Goal: Task Accomplishment & Management: Manage account settings

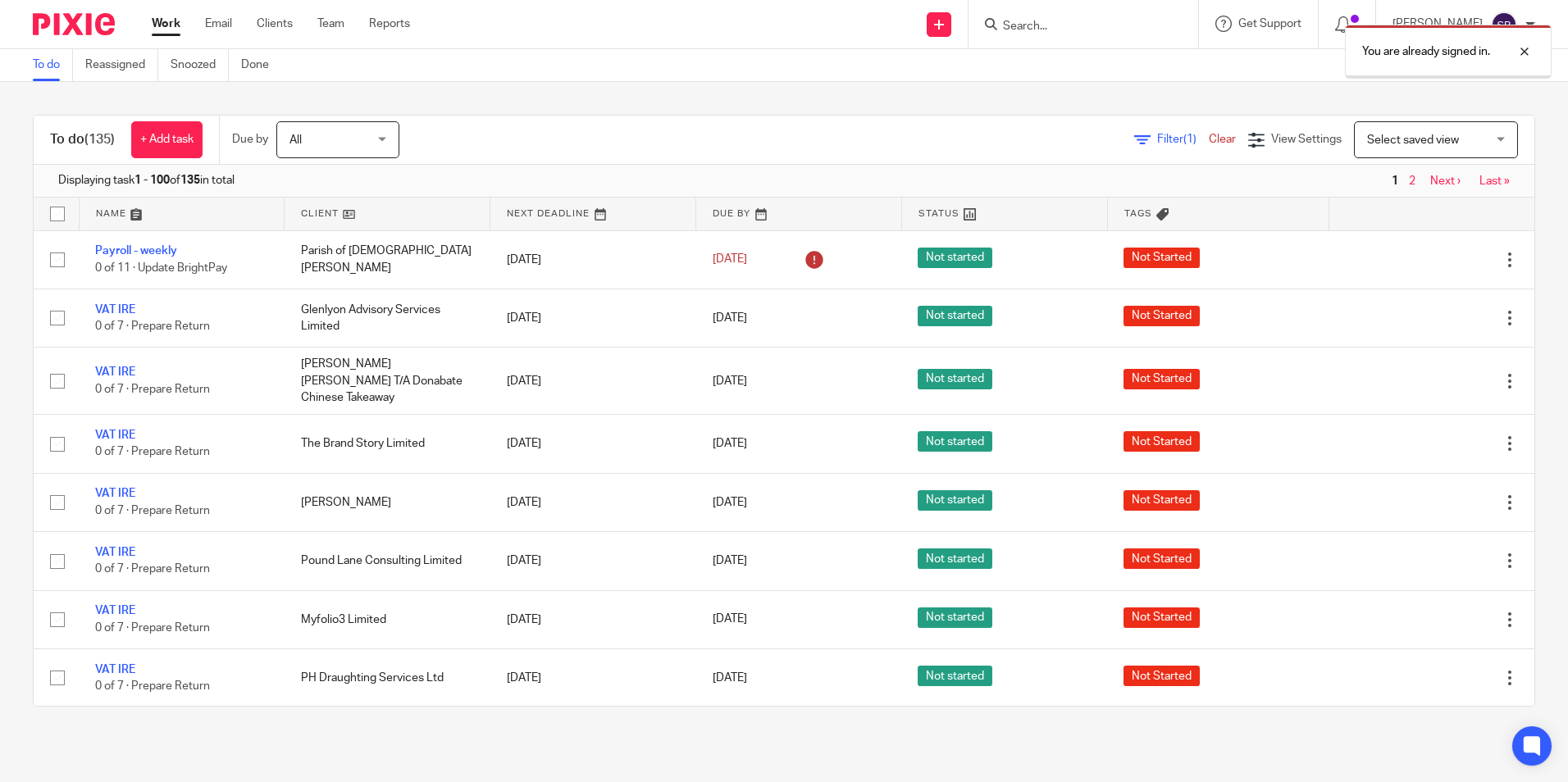
click at [1027, 19] on div "You are already signed in." at bounding box center [1167, 47] width 768 height 62
click at [1078, 22] on div "You are already signed in." at bounding box center [1167, 47] width 768 height 62
click at [1526, 53] on div at bounding box center [1511, 51] width 44 height 20
click at [1057, 23] on input "Search" at bounding box center [1075, 27] width 148 height 14
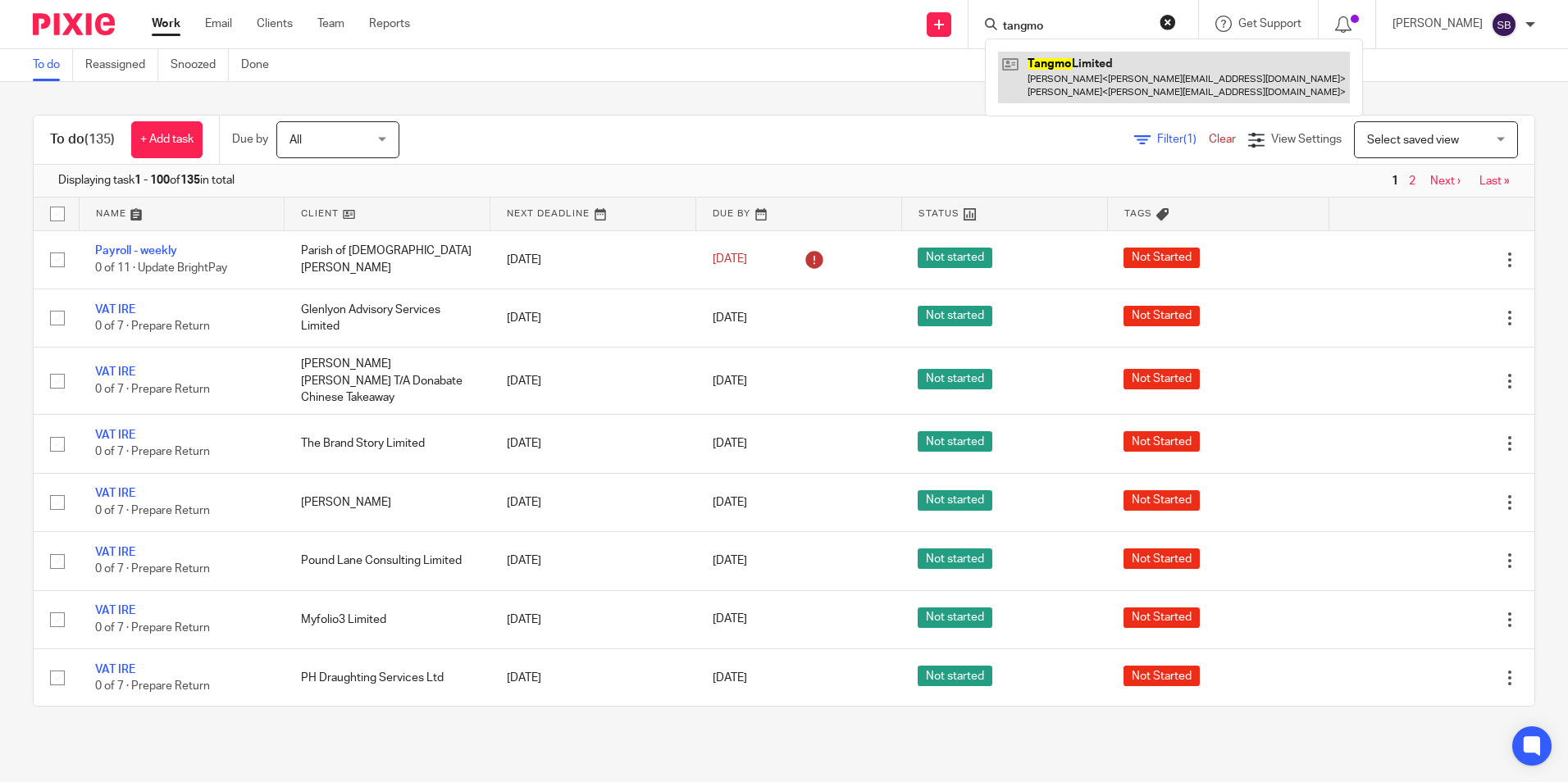
type input "tangmo"
click at [1095, 57] on link at bounding box center [1174, 76] width 352 height 50
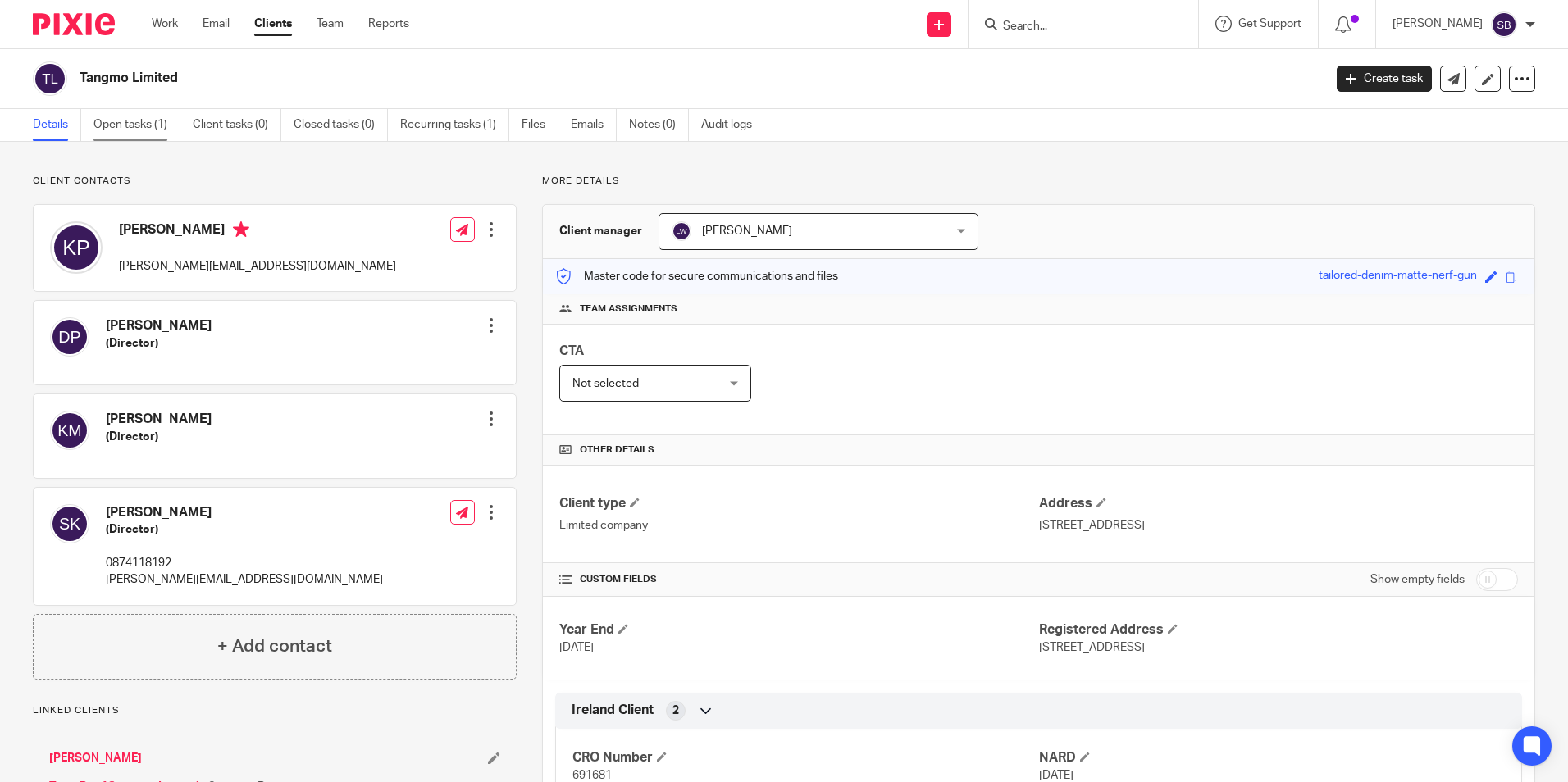
click at [141, 126] on link "Open tasks (1)" at bounding box center [137, 125] width 87 height 32
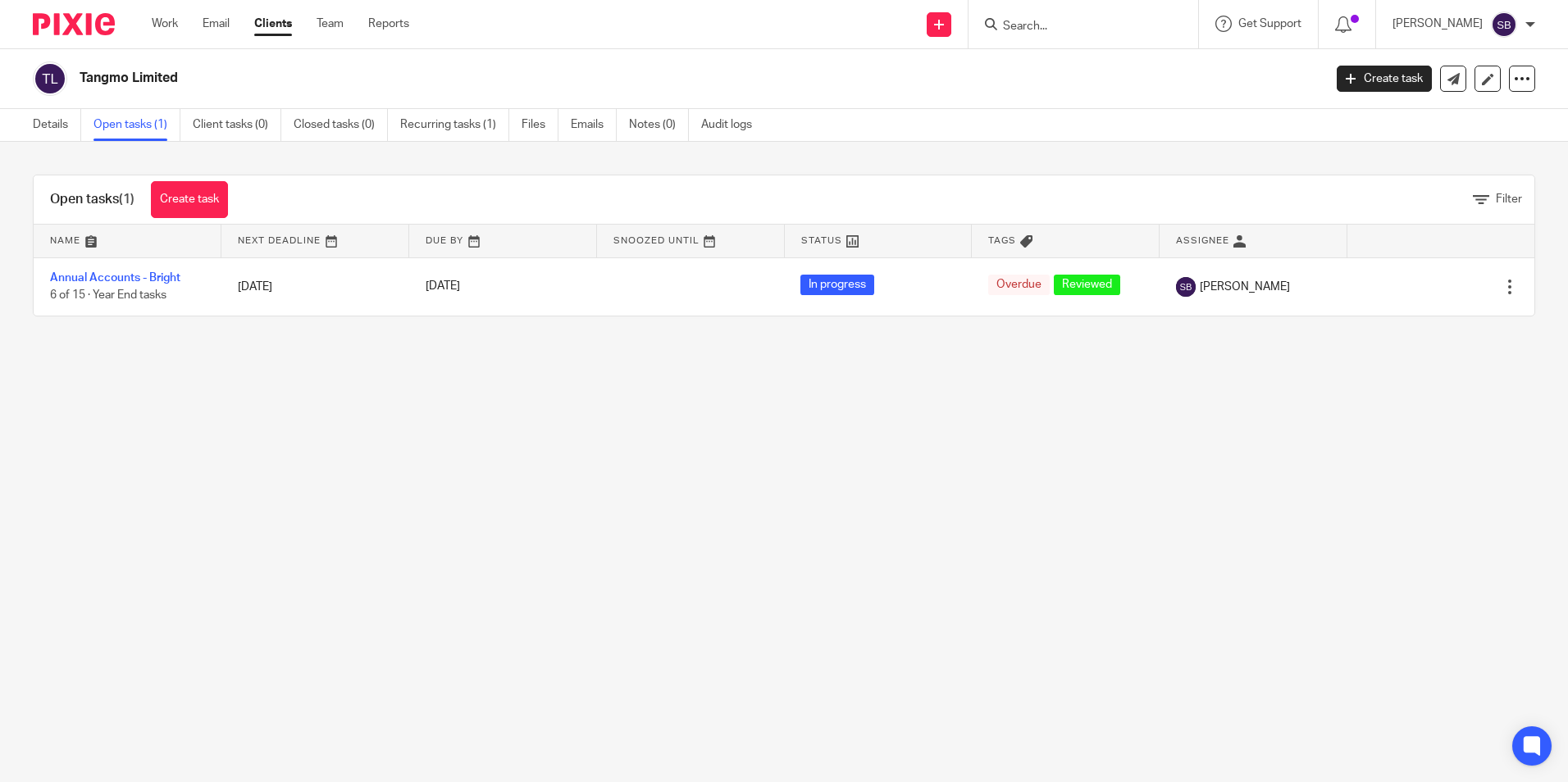
click at [1025, 23] on input "Search" at bounding box center [1075, 27] width 148 height 14
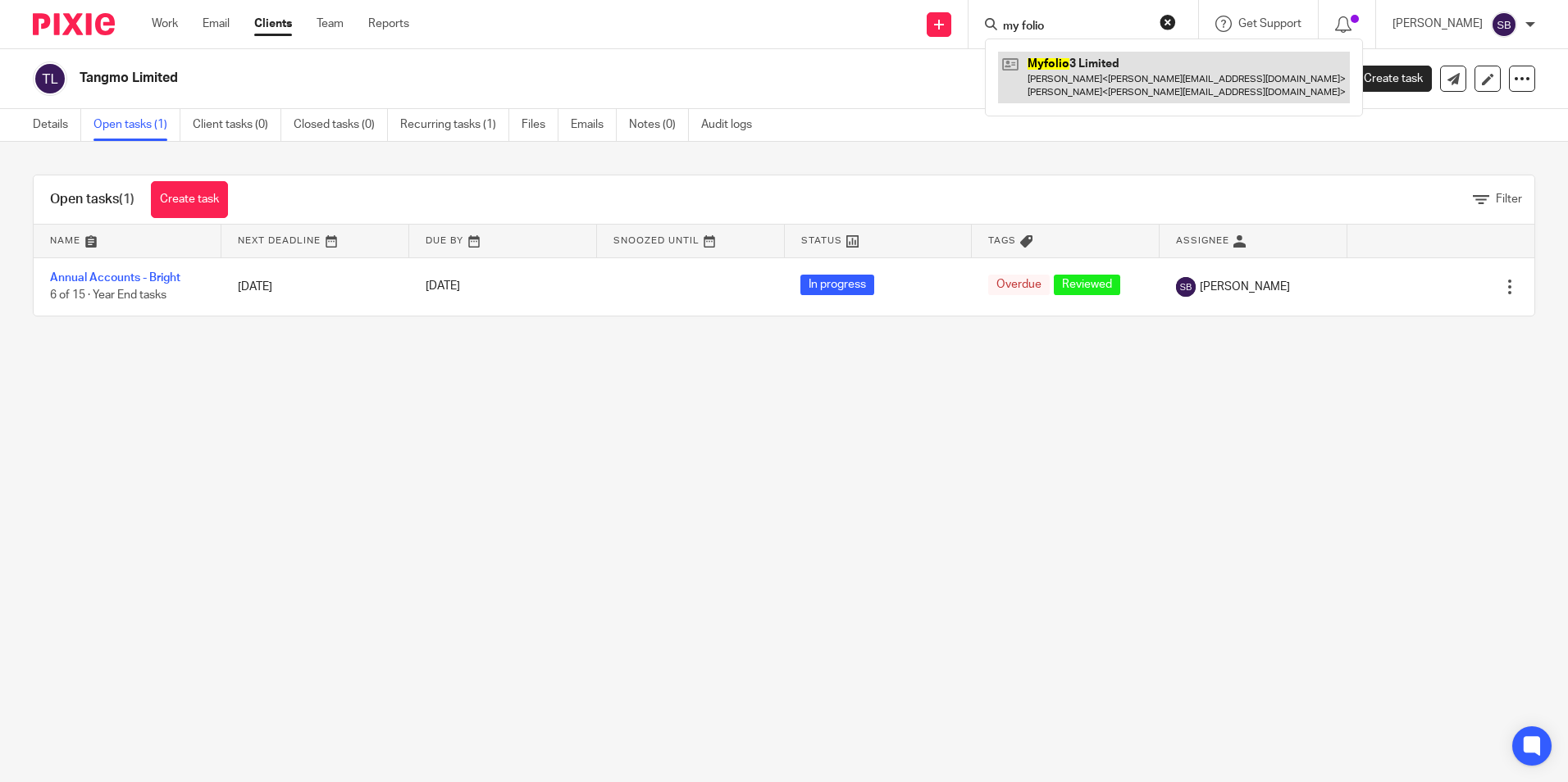
type input "my folio"
click at [1081, 66] on link at bounding box center [1174, 76] width 352 height 50
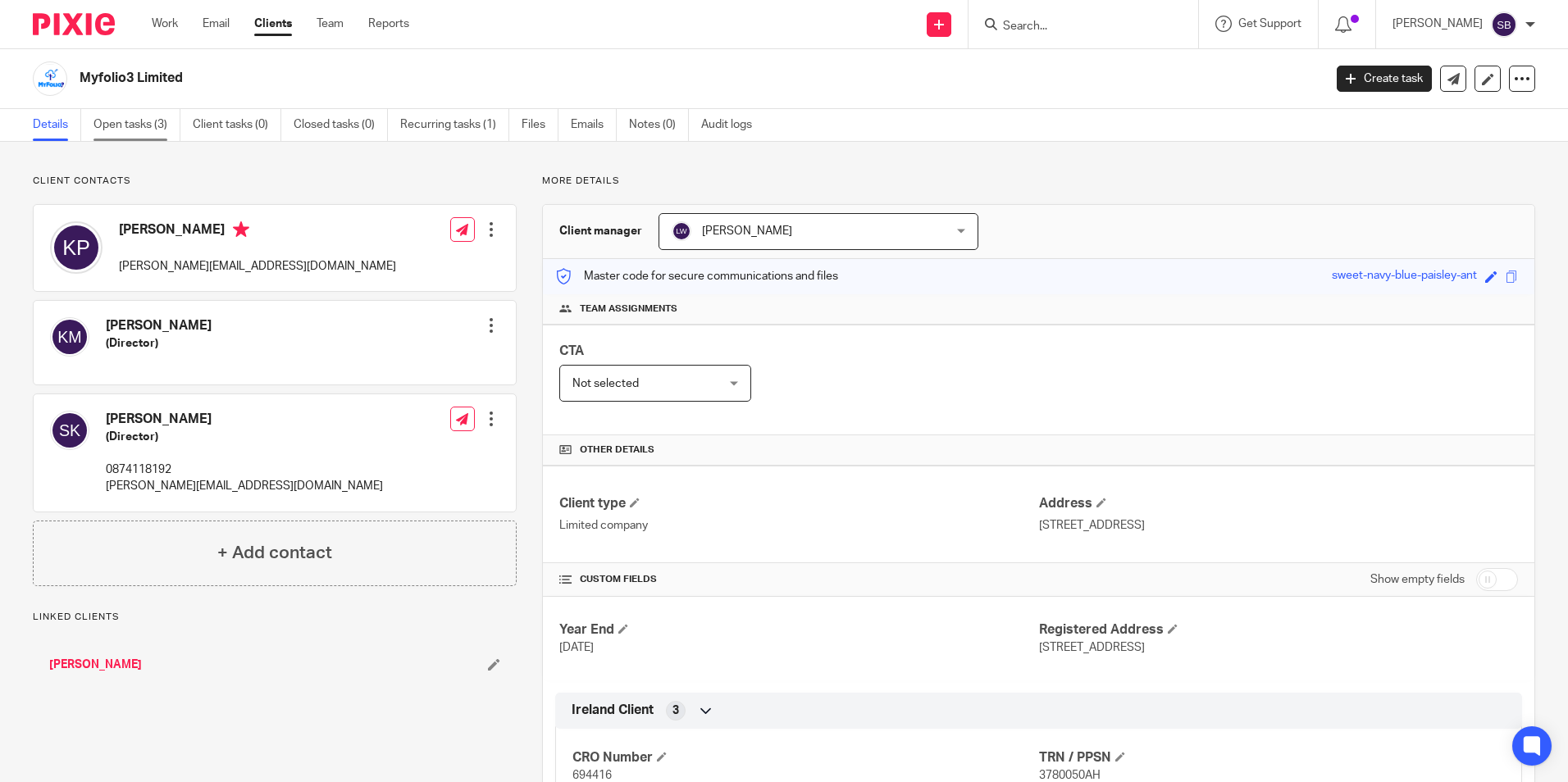
click at [150, 117] on link "Open tasks (3)" at bounding box center [137, 125] width 87 height 32
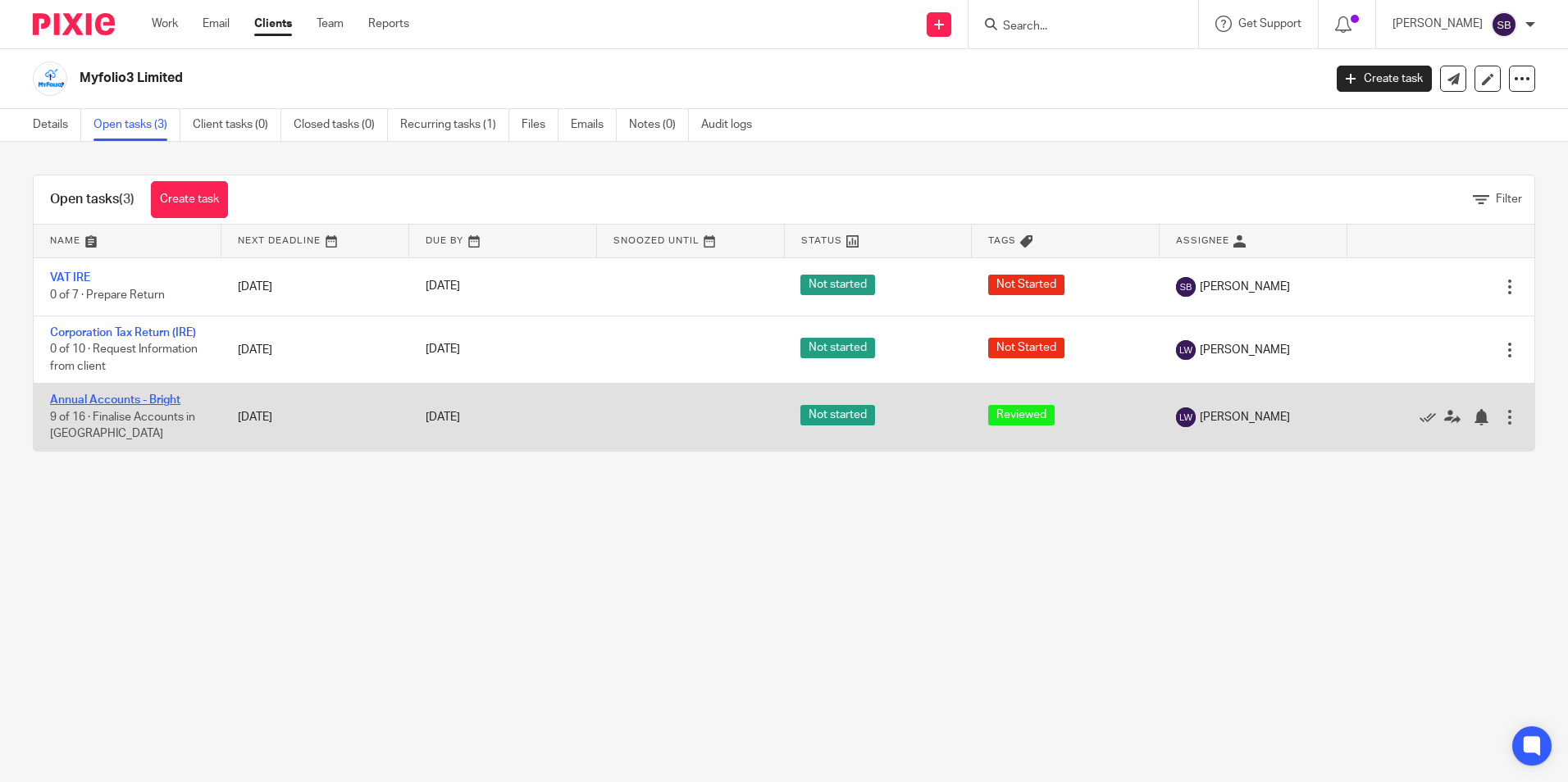
click at [151, 394] on link "Annual Accounts - Bright" at bounding box center [115, 400] width 131 height 12
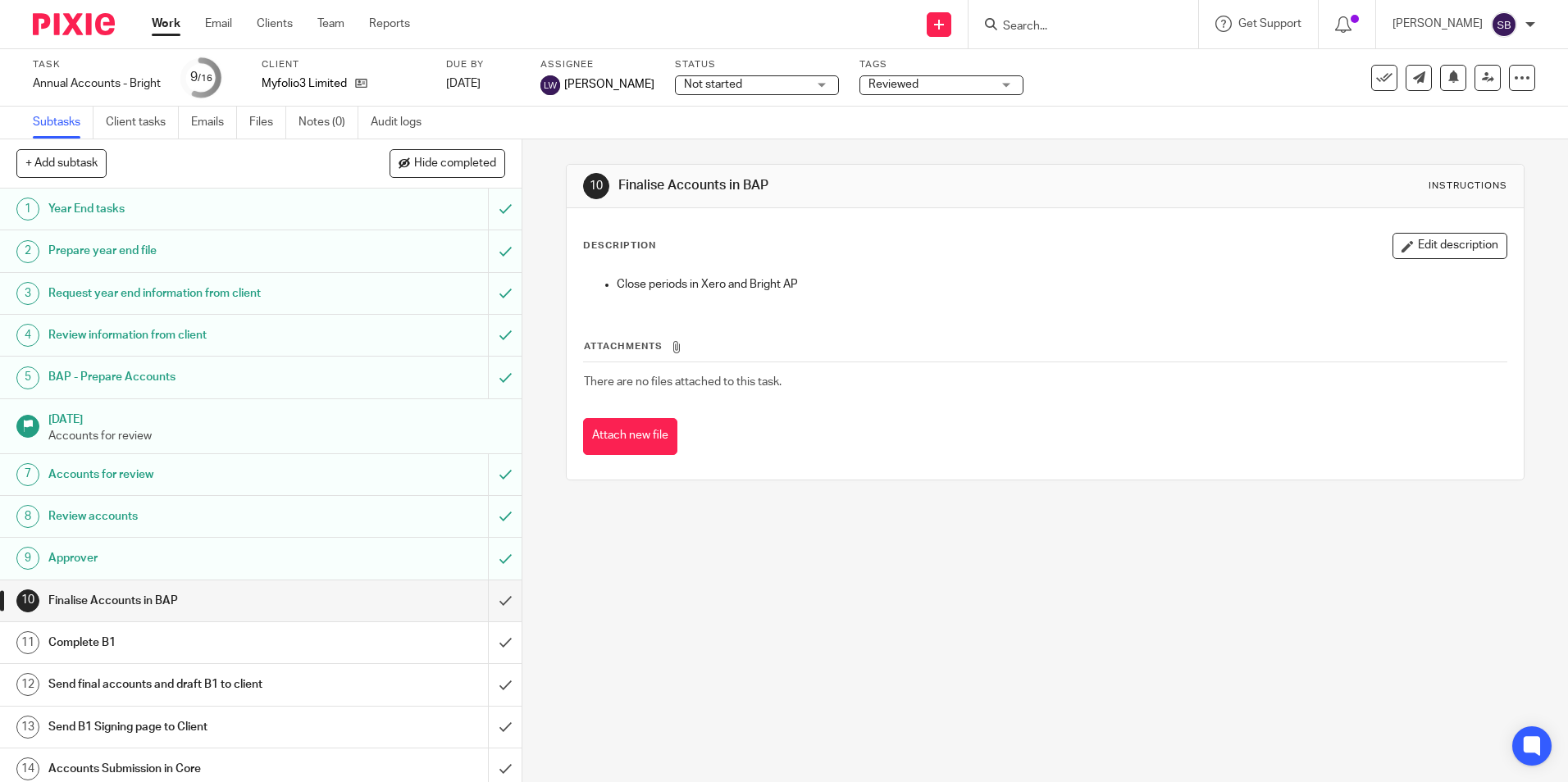
click at [92, 427] on h1 "[DATE]" at bounding box center [277, 418] width 457 height 21
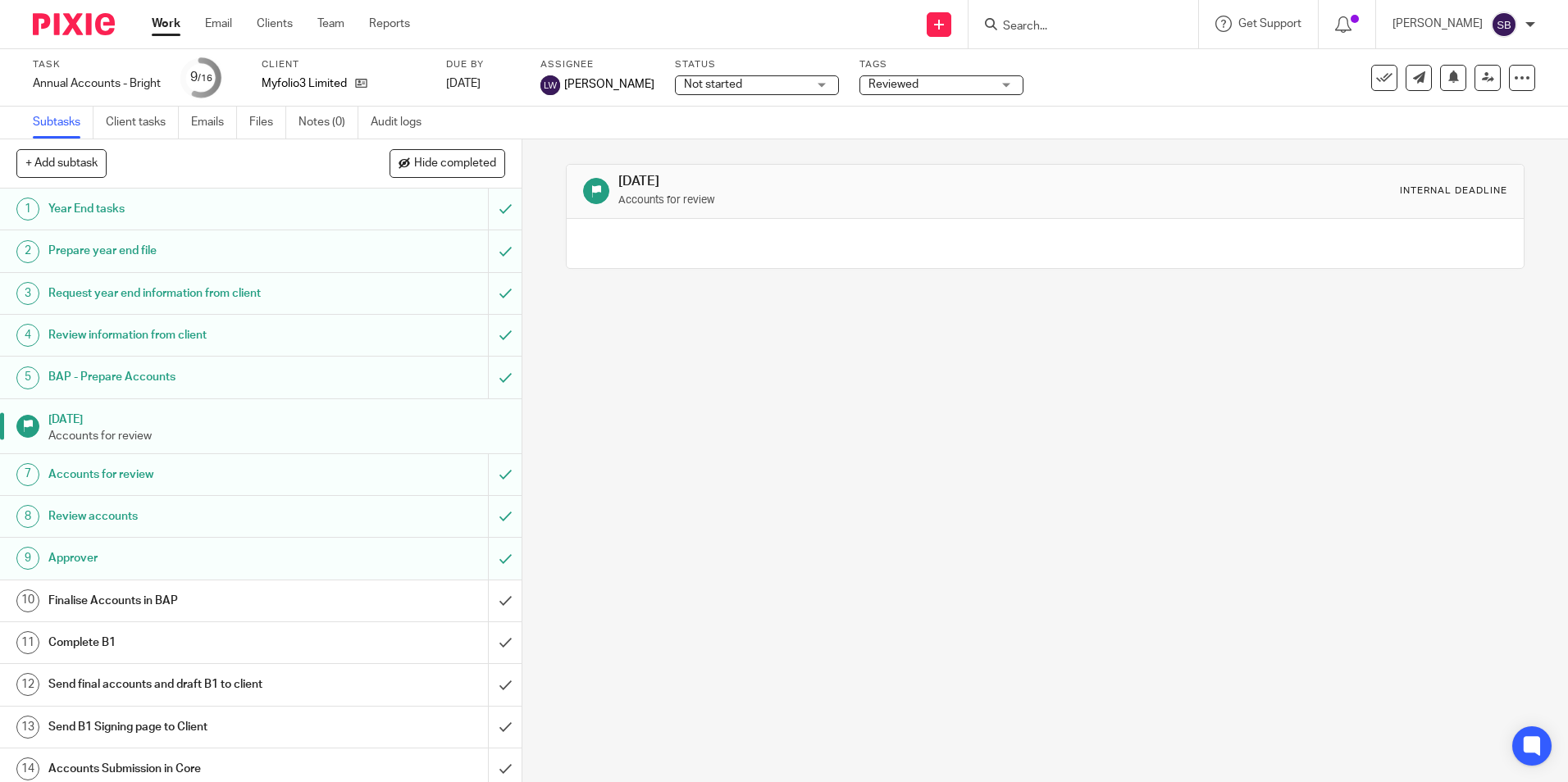
click at [119, 475] on h1 "Accounts for review" at bounding box center [189, 474] width 282 height 24
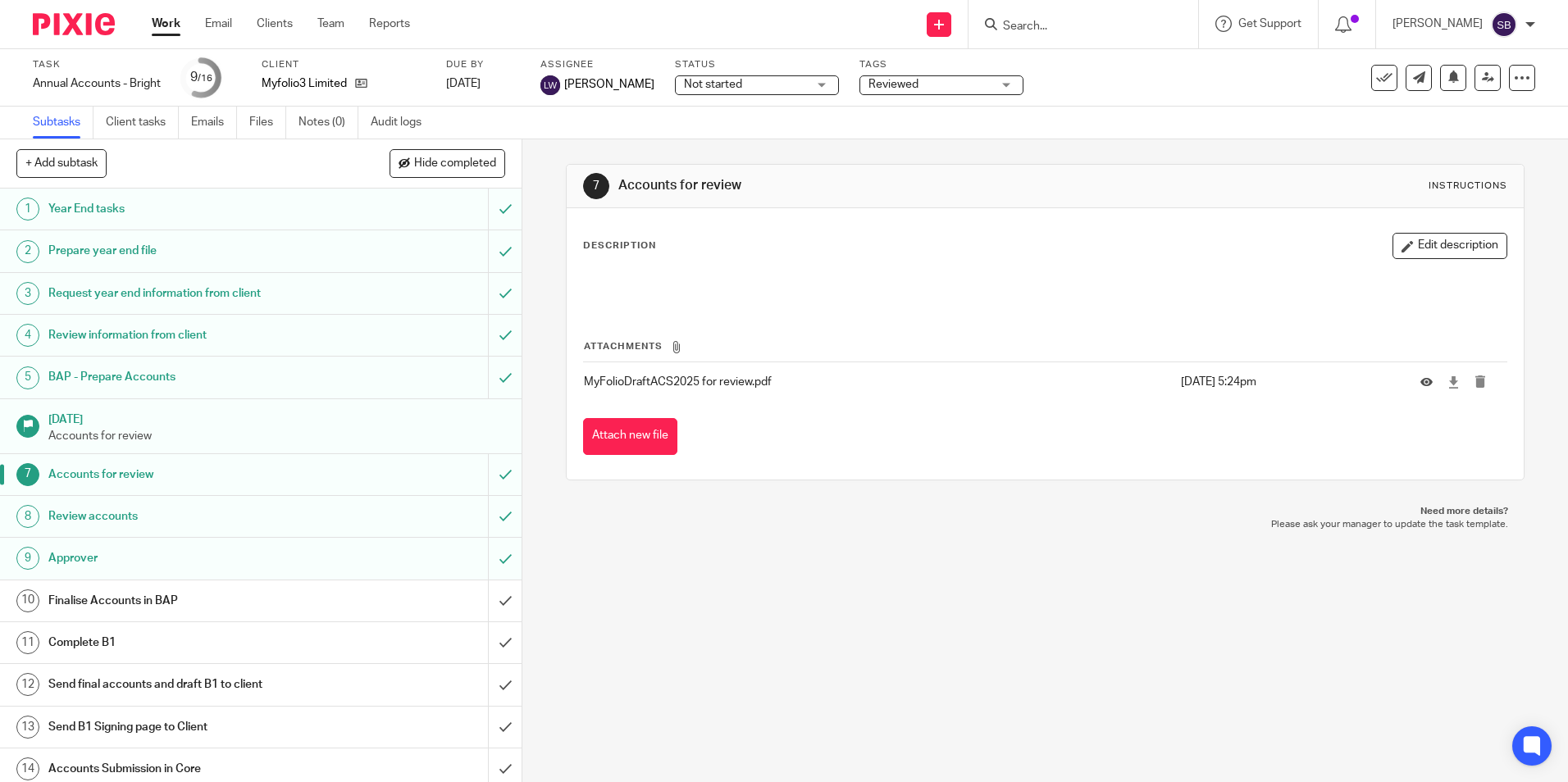
click at [119, 515] on h1 "Review accounts" at bounding box center [189, 516] width 282 height 24
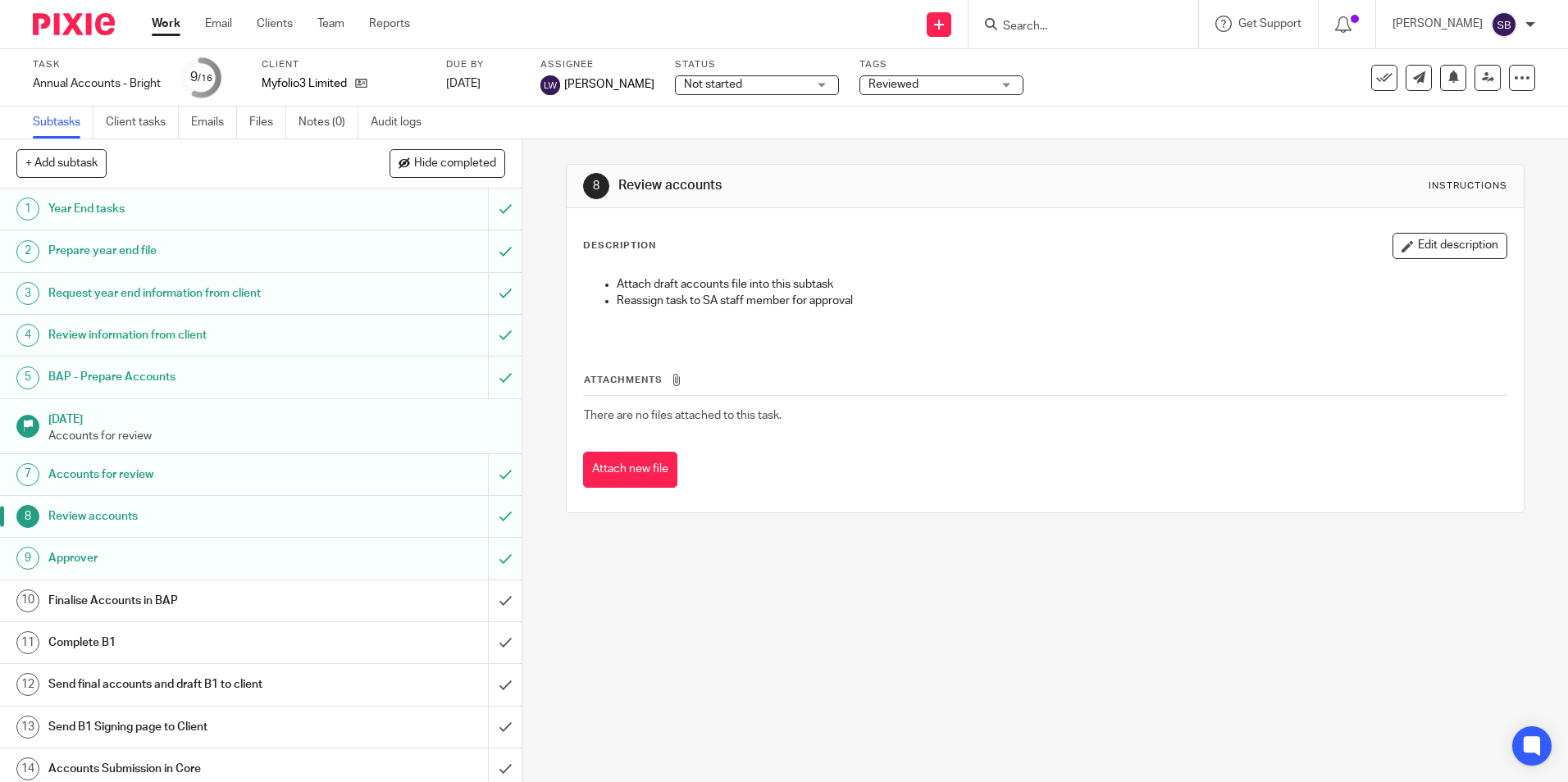
click at [84, 557] on h1 "Approver" at bounding box center [189, 558] width 282 height 24
click at [95, 420] on h1 "[DATE]" at bounding box center [277, 418] width 457 height 21
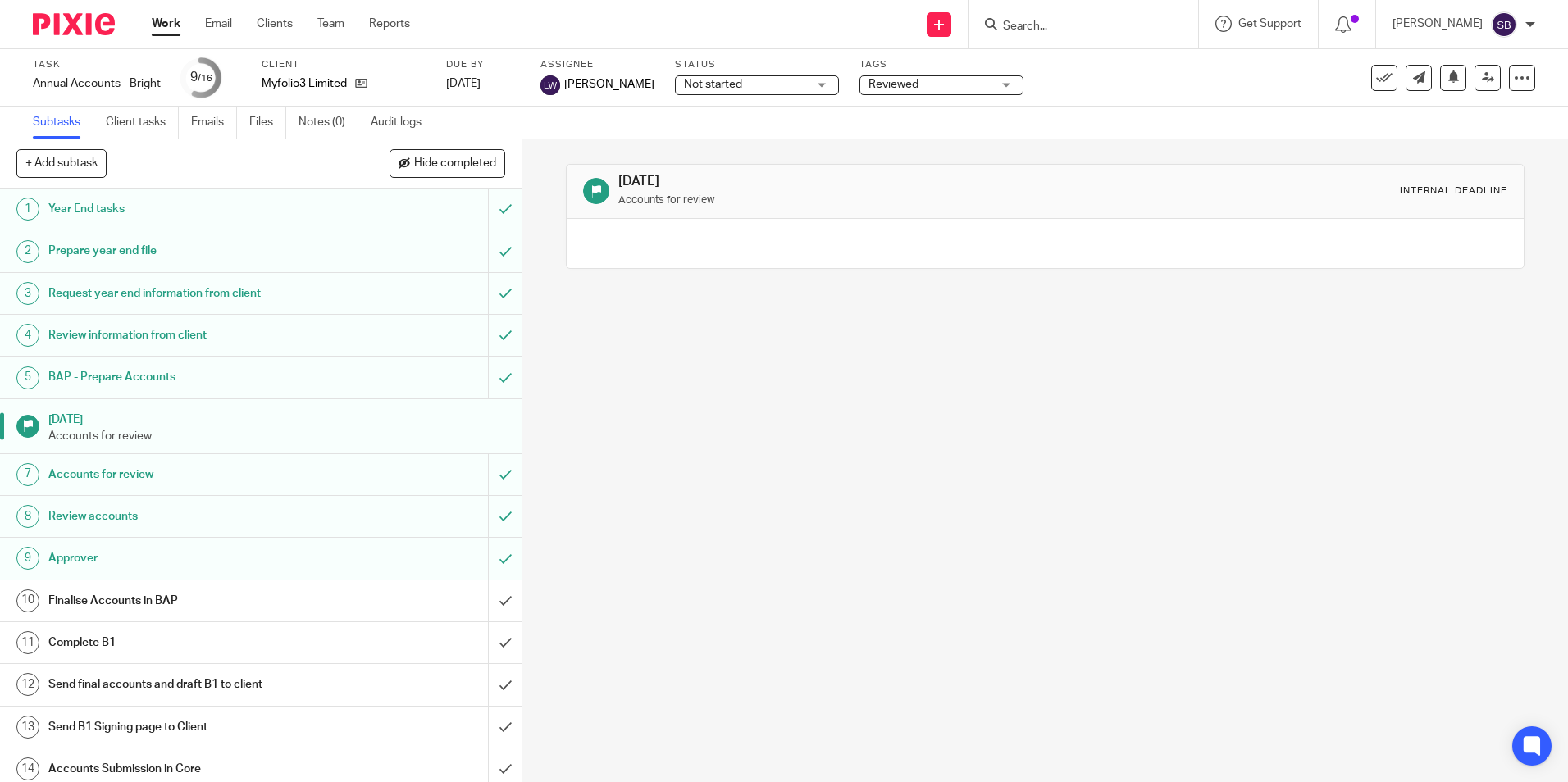
click at [101, 410] on h1 "[DATE]" at bounding box center [277, 418] width 457 height 21
click at [150, 115] on link "Client tasks" at bounding box center [142, 122] width 73 height 32
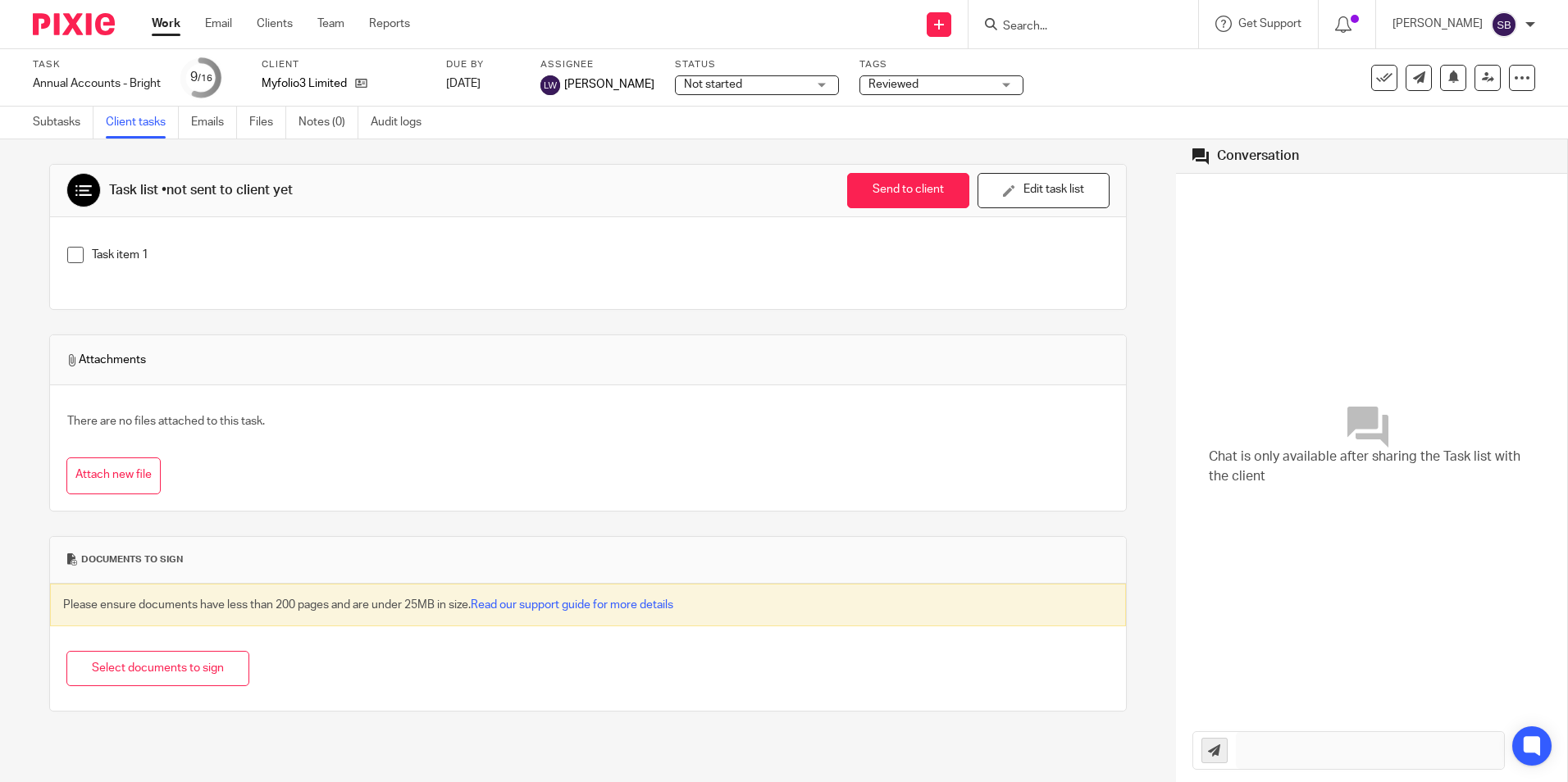
click at [145, 122] on link "Client tasks" at bounding box center [142, 122] width 73 height 32
click at [1076, 26] on input "Search" at bounding box center [1075, 27] width 148 height 14
click at [205, 115] on link "Emails" at bounding box center [213, 122] width 46 height 32
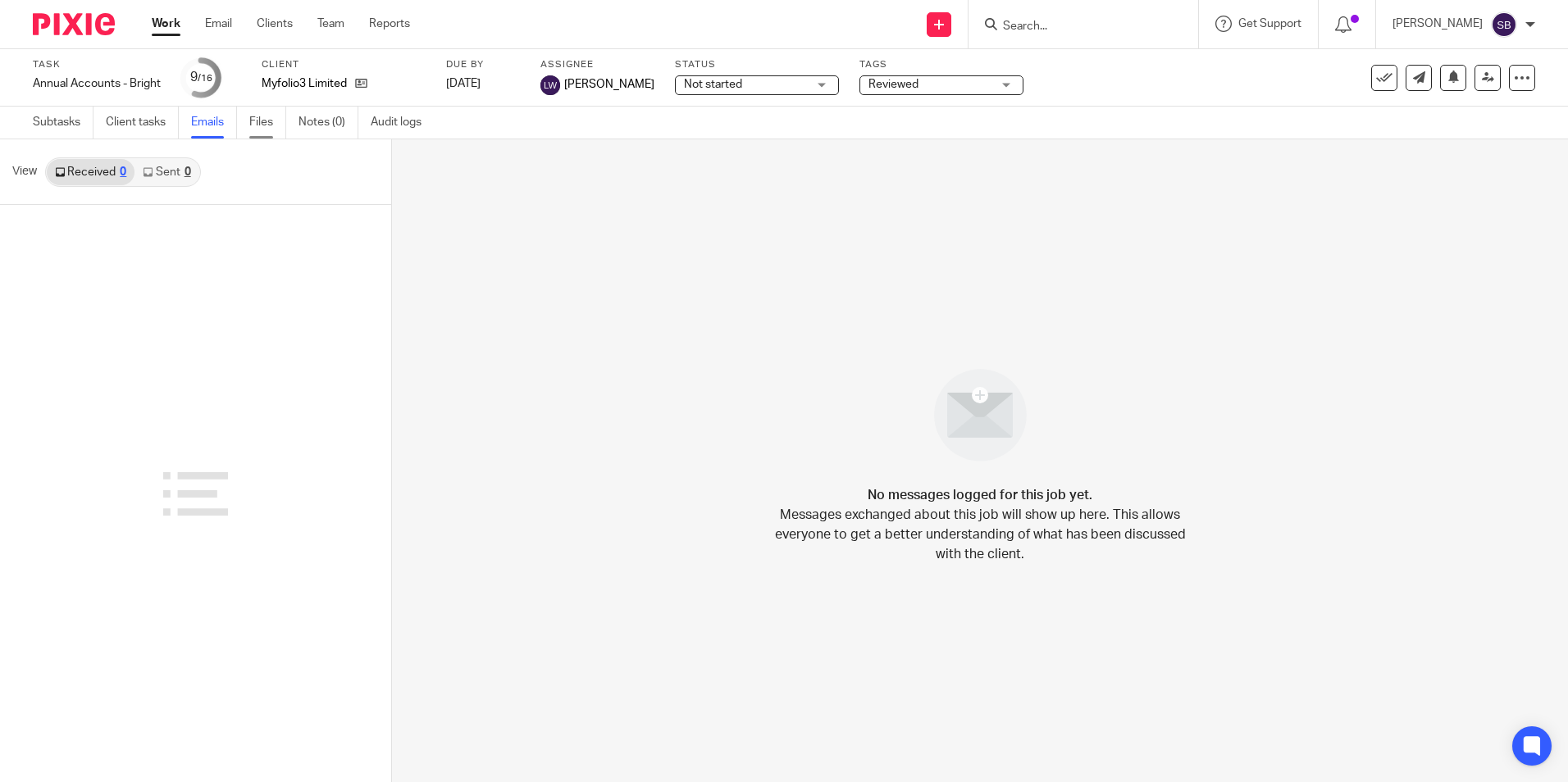
click at [259, 119] on link "Files" at bounding box center [267, 122] width 37 height 32
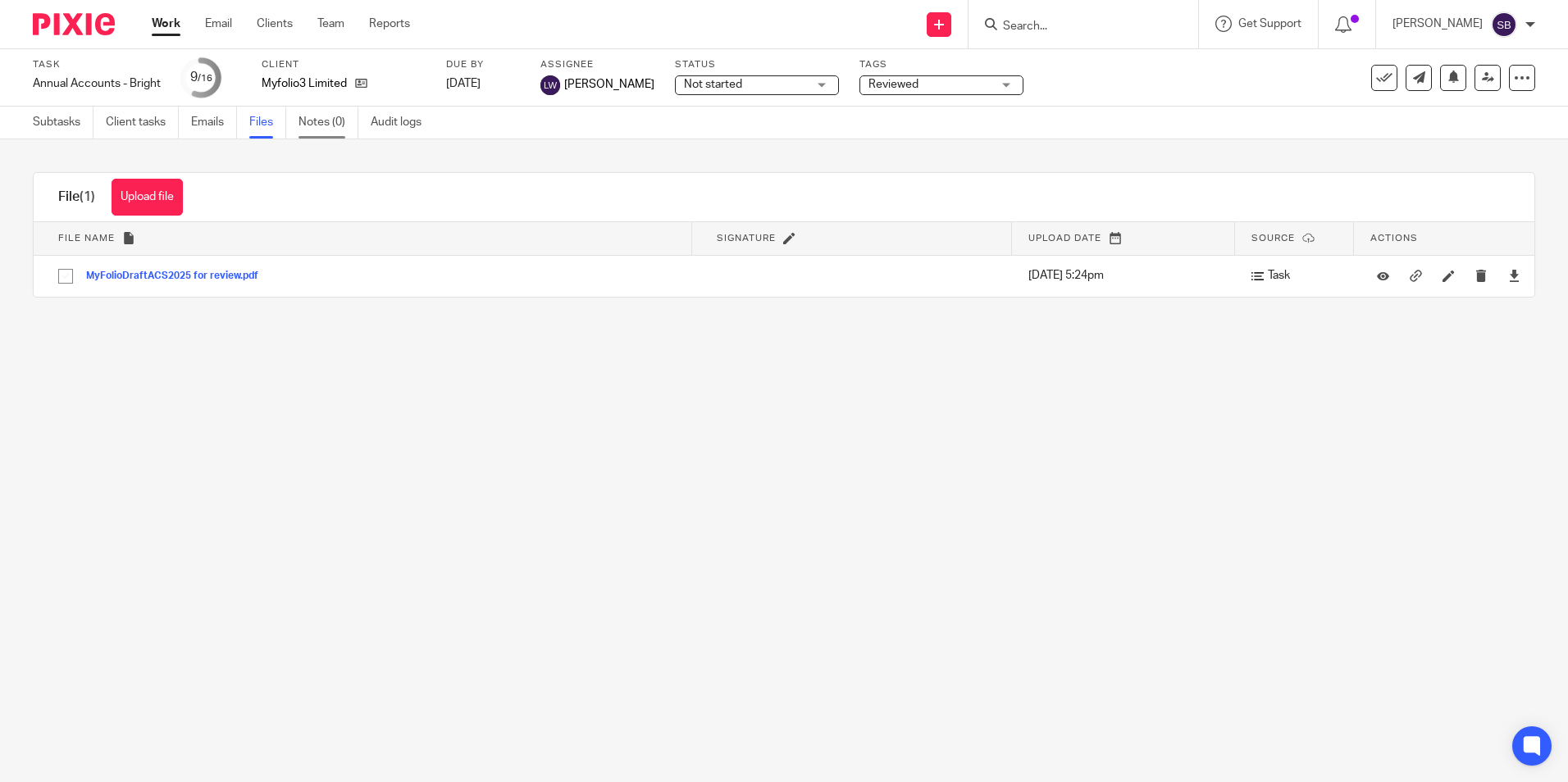
click at [338, 119] on link "Notes (0)" at bounding box center [329, 122] width 60 height 32
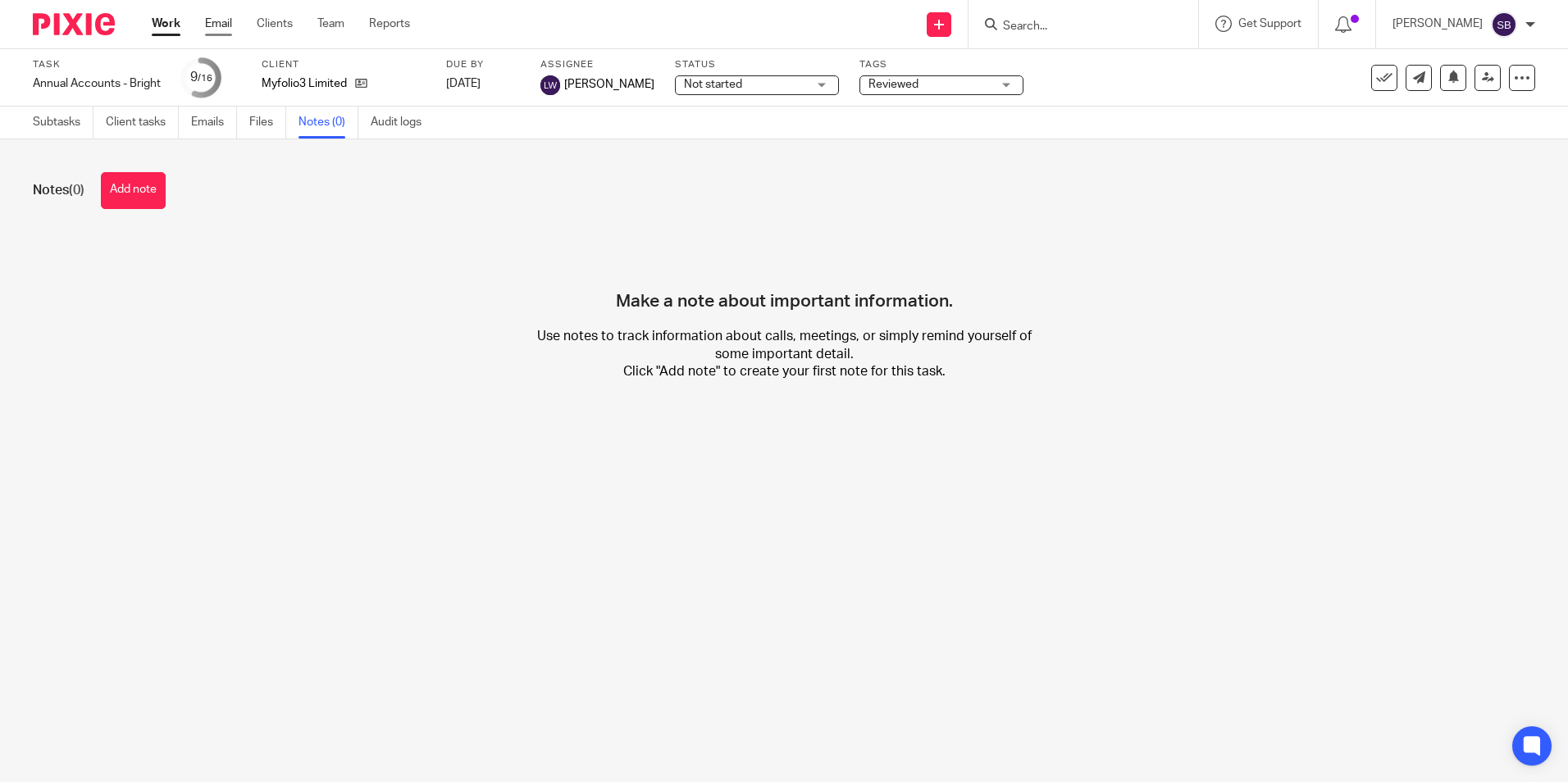
click at [217, 22] on link "Email" at bounding box center [219, 23] width 27 height 16
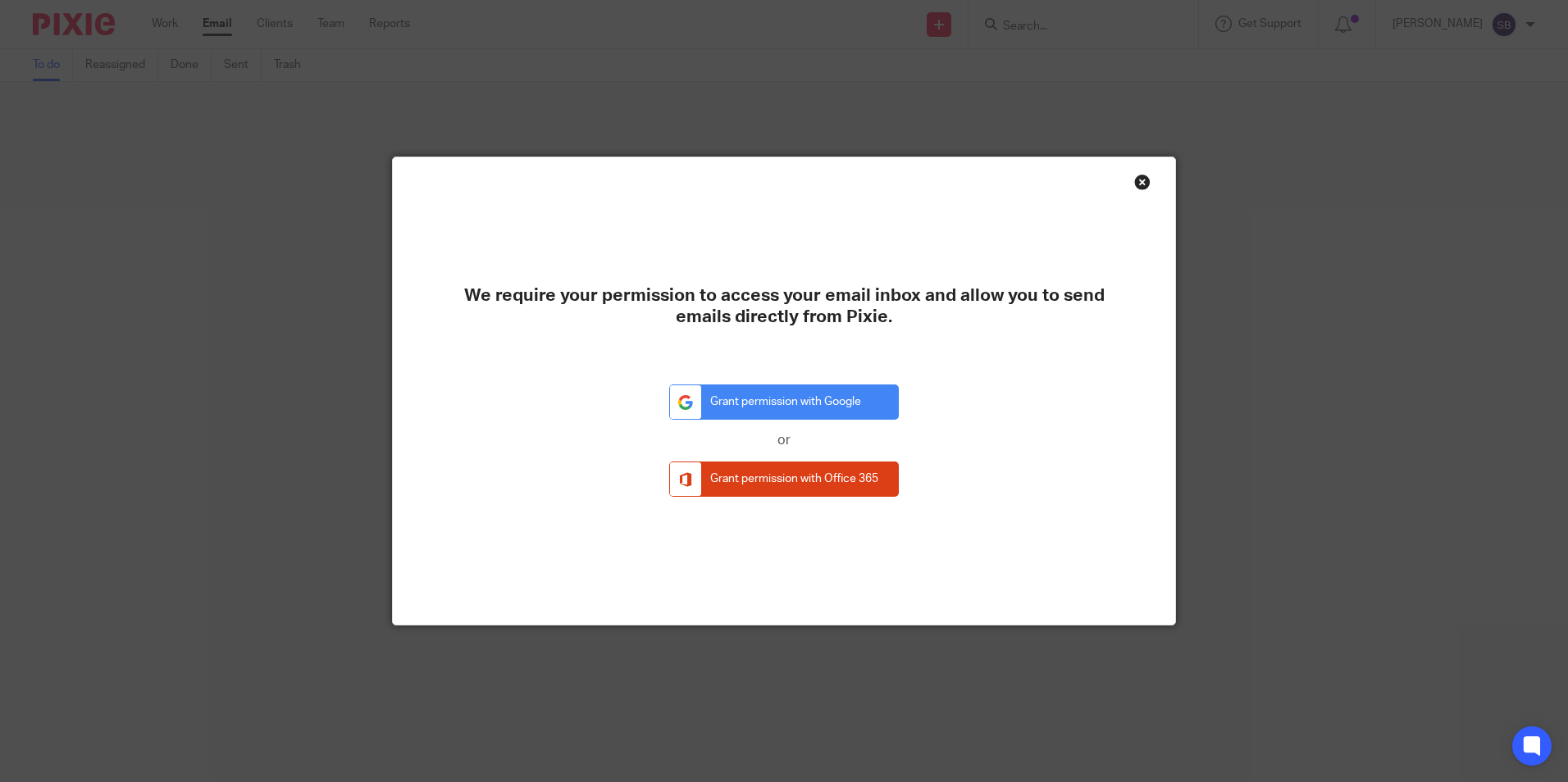
click at [1138, 180] on div "Close this dialog window" at bounding box center [1142, 182] width 16 height 16
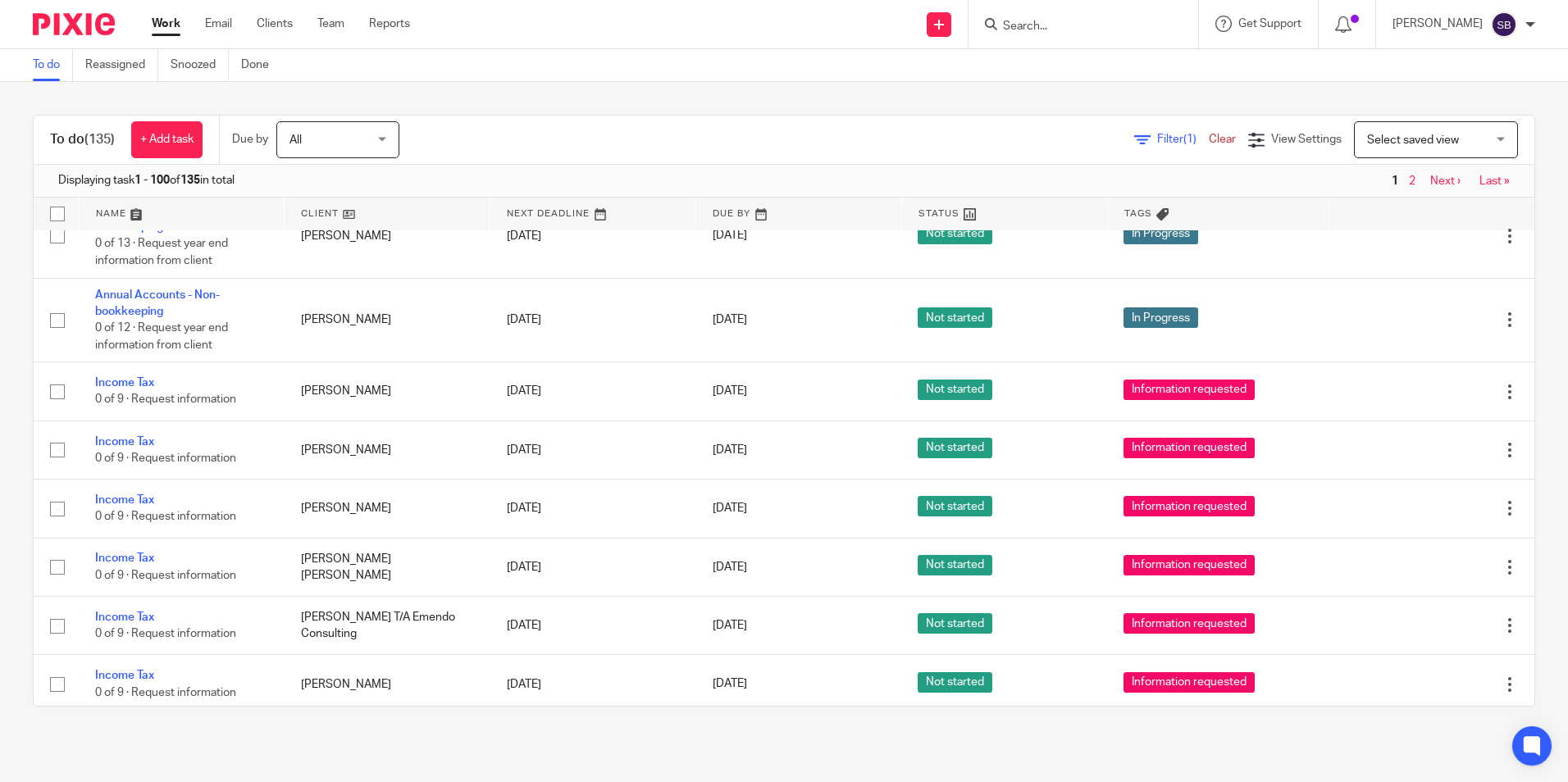
scroll to position [4133, 0]
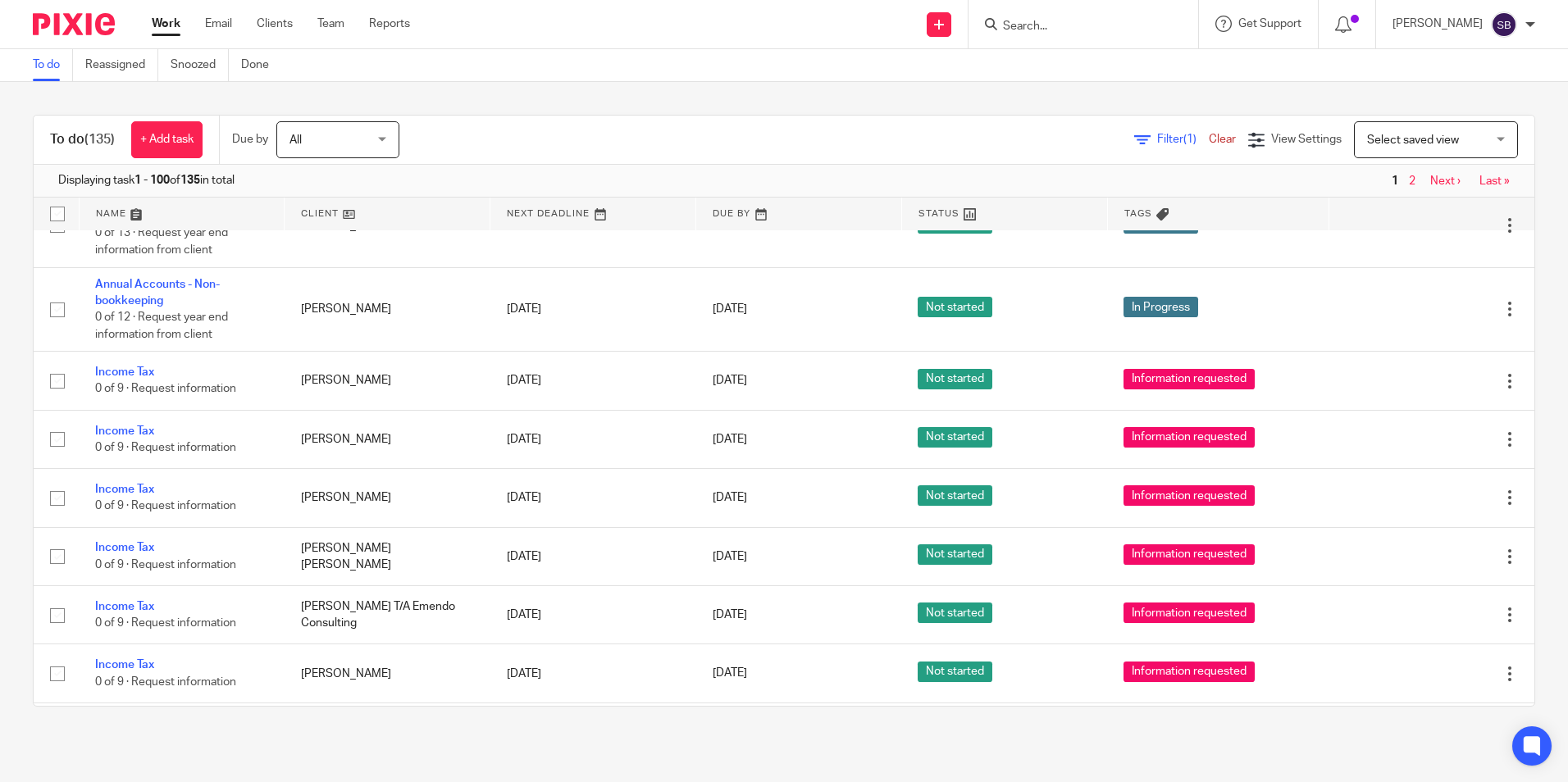
click at [1062, 22] on input "Search" at bounding box center [1075, 27] width 148 height 14
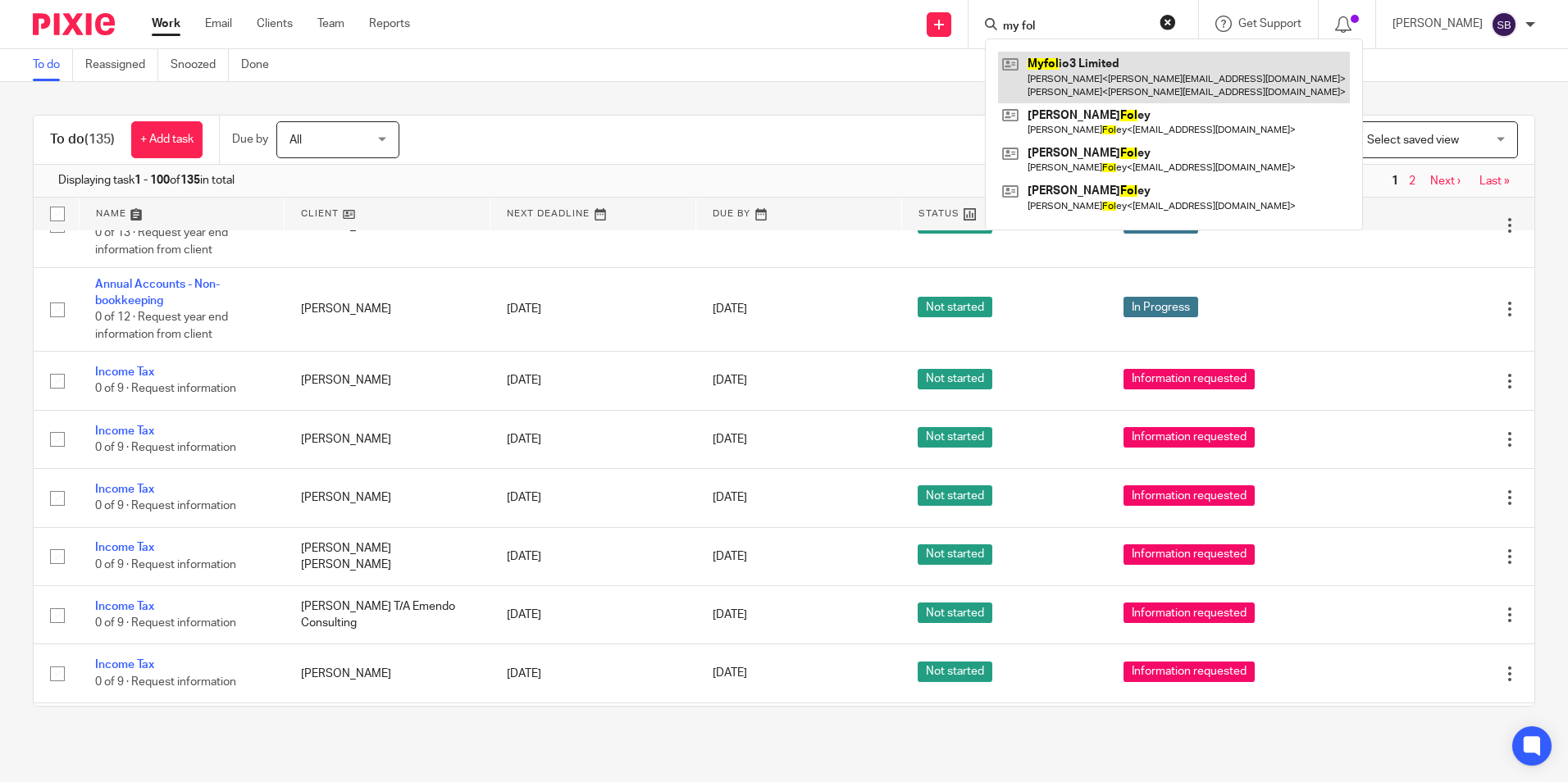
type input "my fol"
click at [1071, 76] on link at bounding box center [1174, 76] width 352 height 50
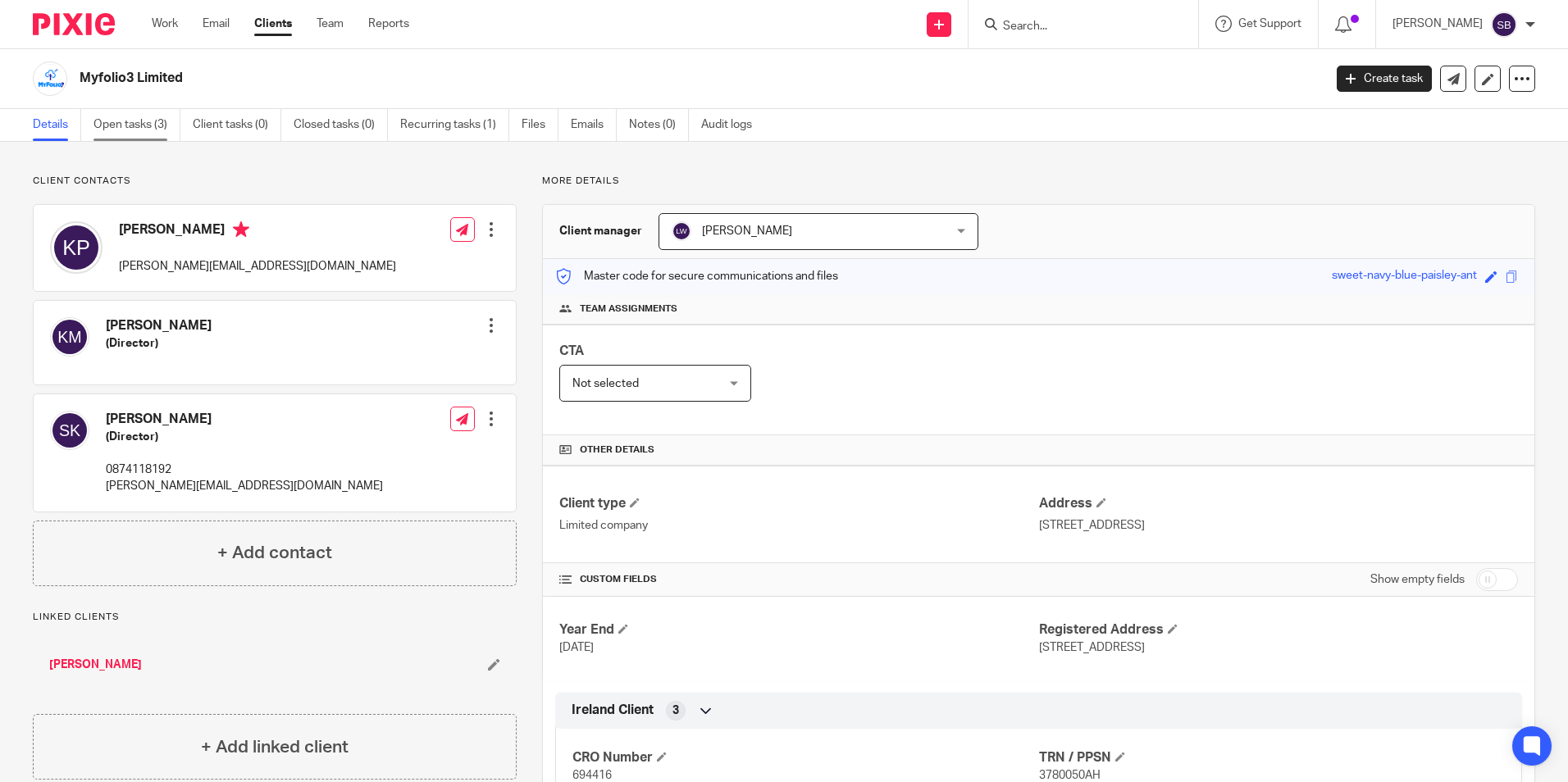
click at [142, 120] on link "Open tasks (3)" at bounding box center [137, 125] width 87 height 32
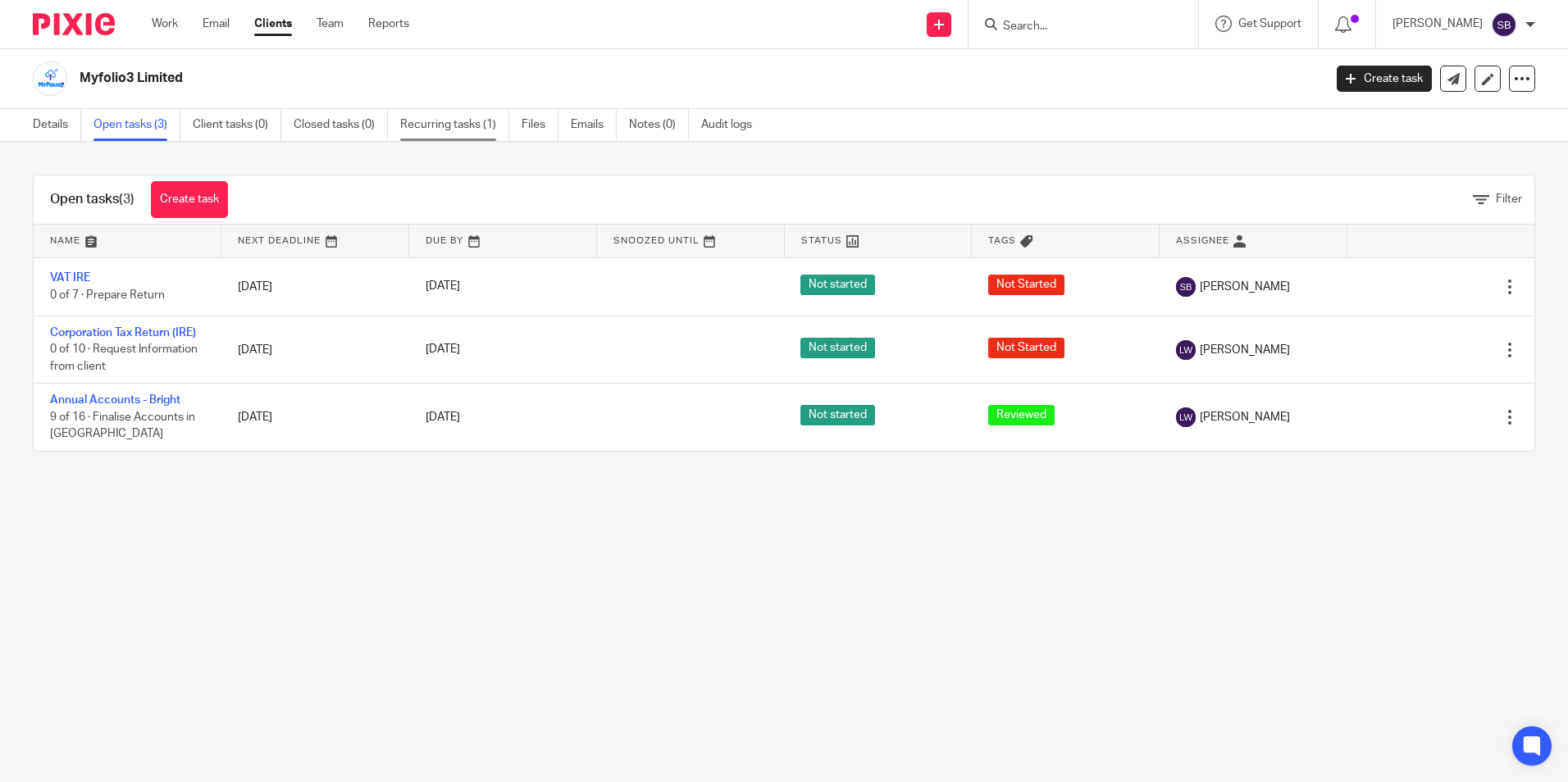
click at [464, 121] on link "Recurring tasks (1)" at bounding box center [455, 125] width 109 height 32
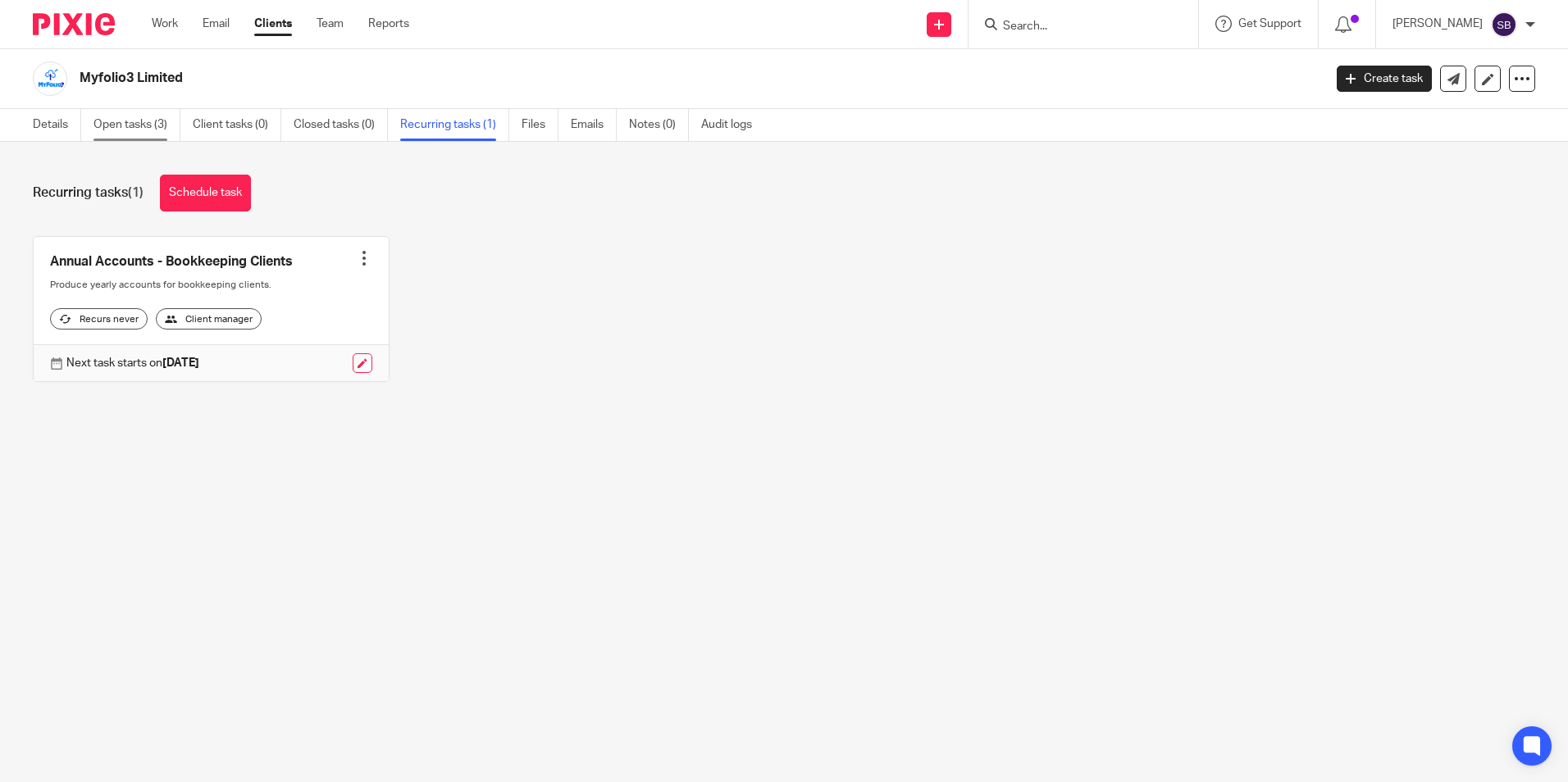
click at [131, 119] on link "Open tasks (3)" at bounding box center [137, 125] width 87 height 32
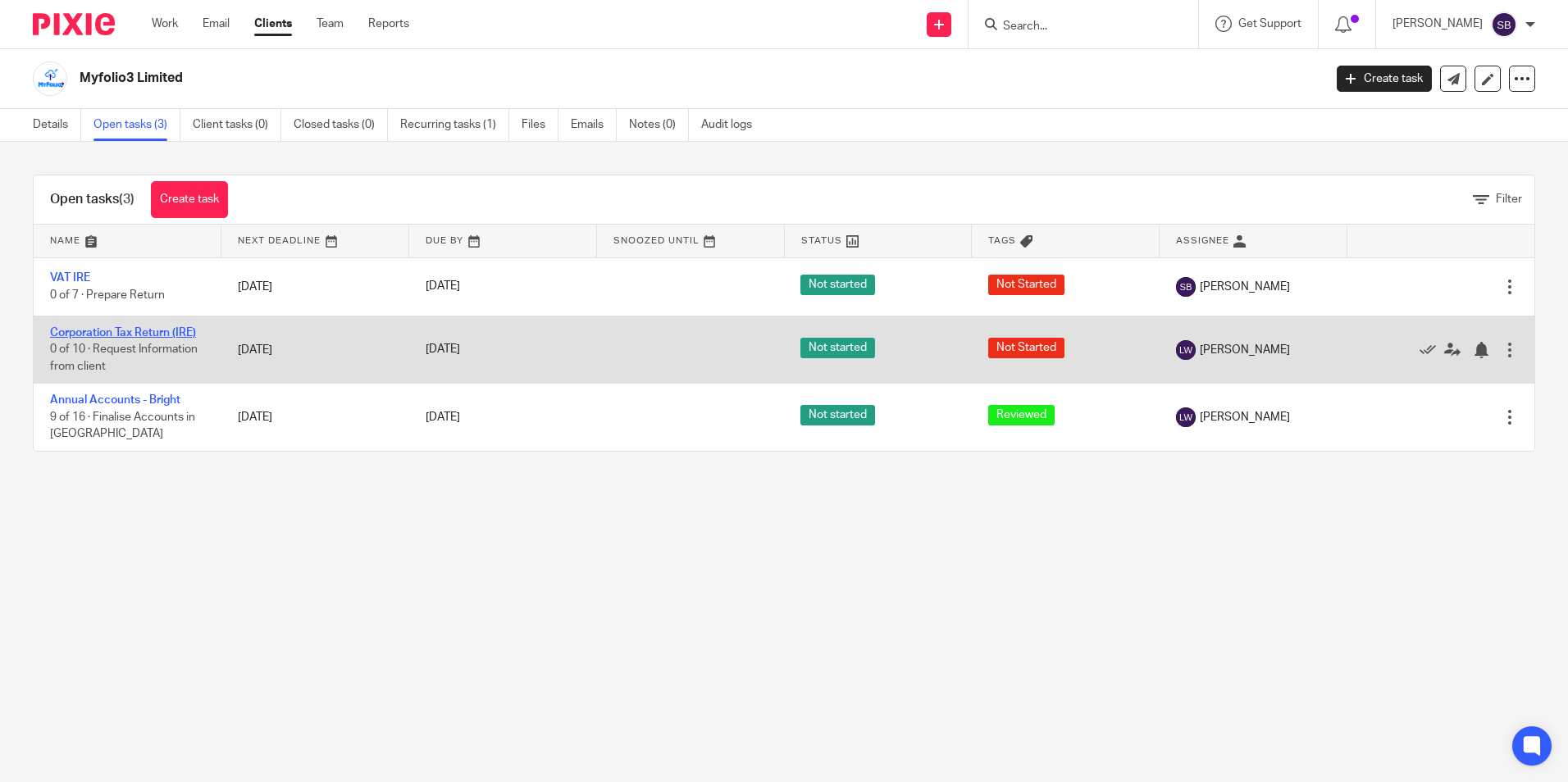
click at [146, 328] on link "Corporation Tax Return (IRE)" at bounding box center [123, 332] width 146 height 12
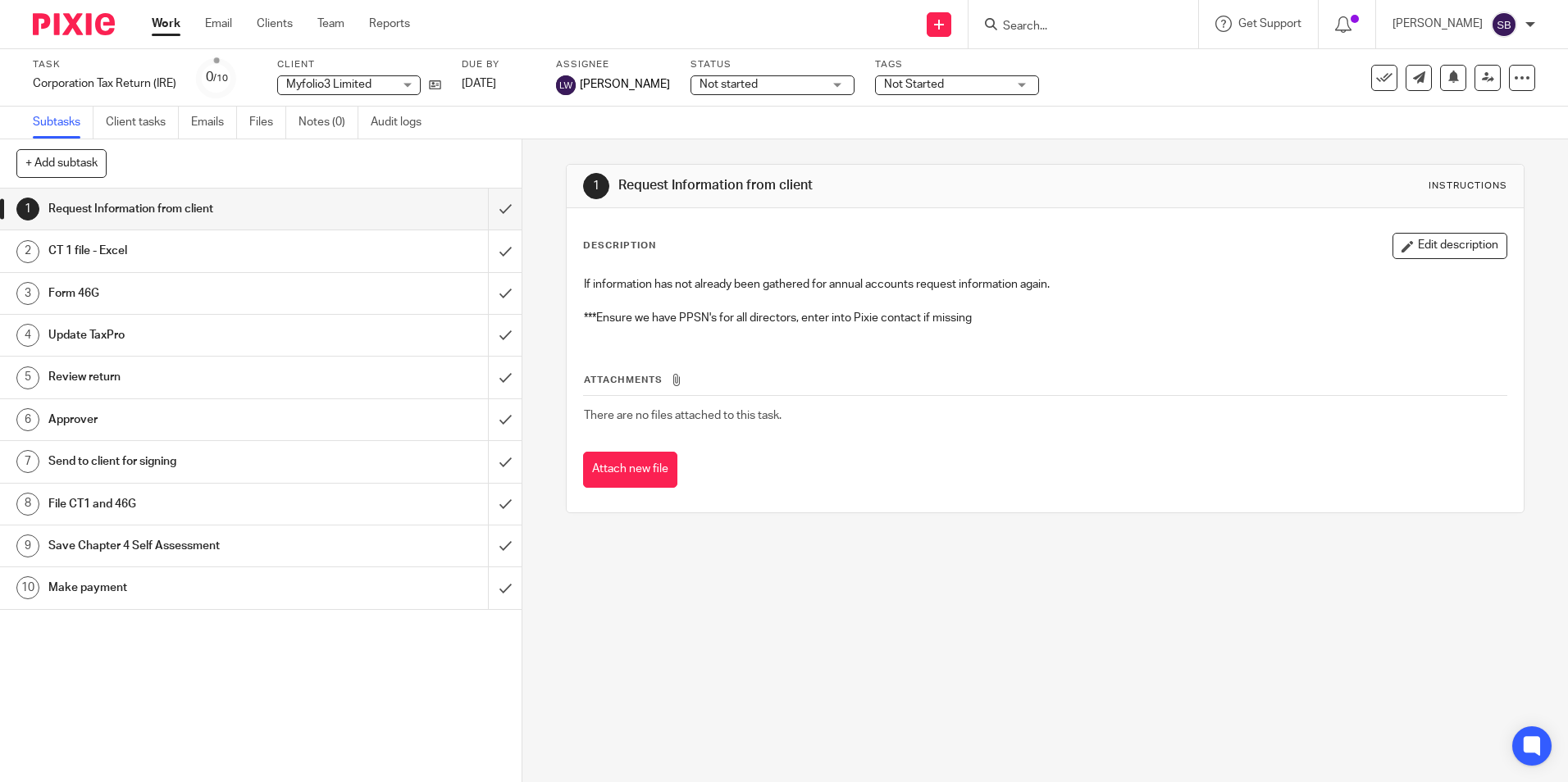
click at [86, 372] on h1 "Review return" at bounding box center [189, 376] width 282 height 24
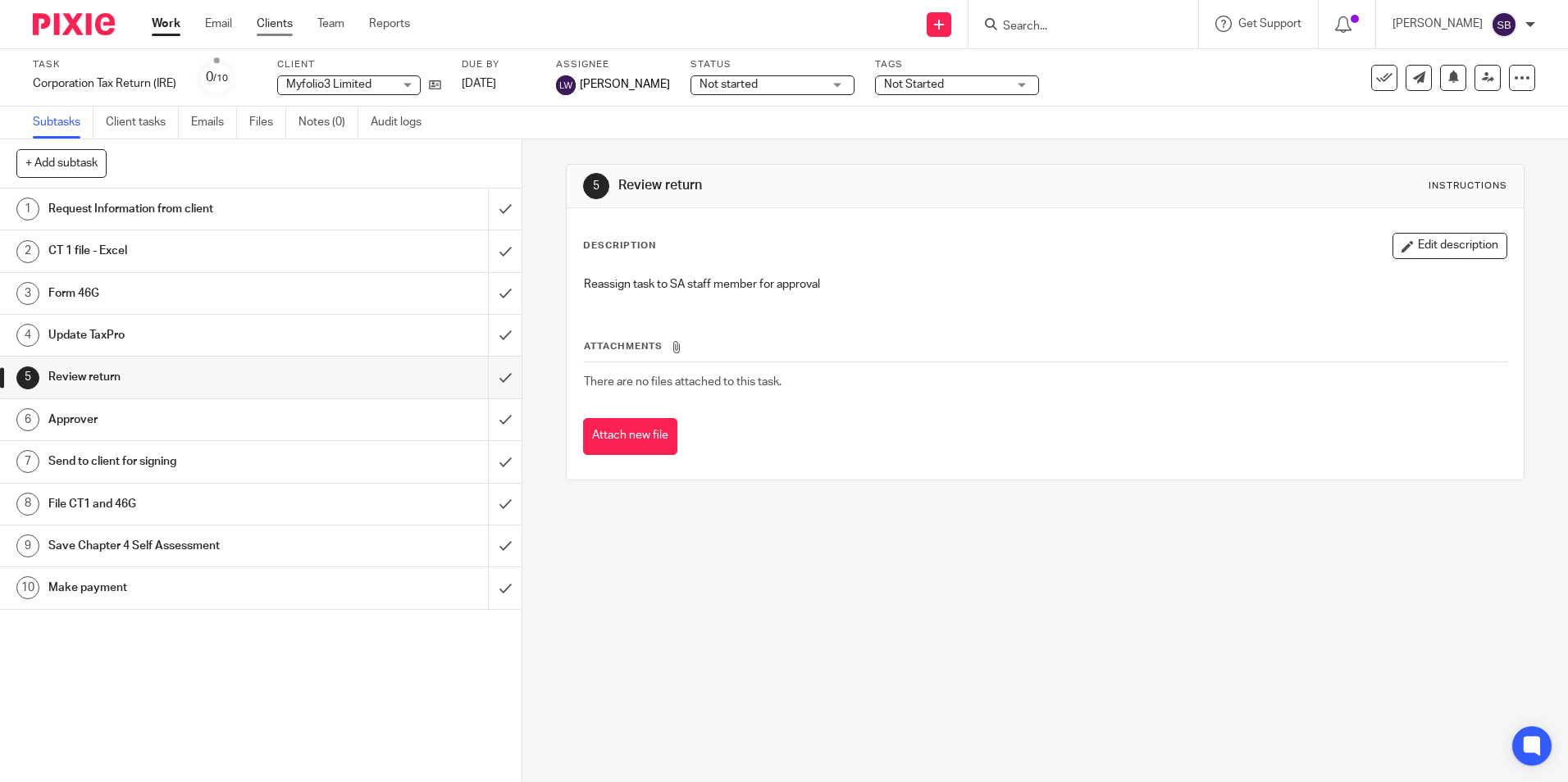
click at [265, 17] on link "Clients" at bounding box center [275, 23] width 36 height 16
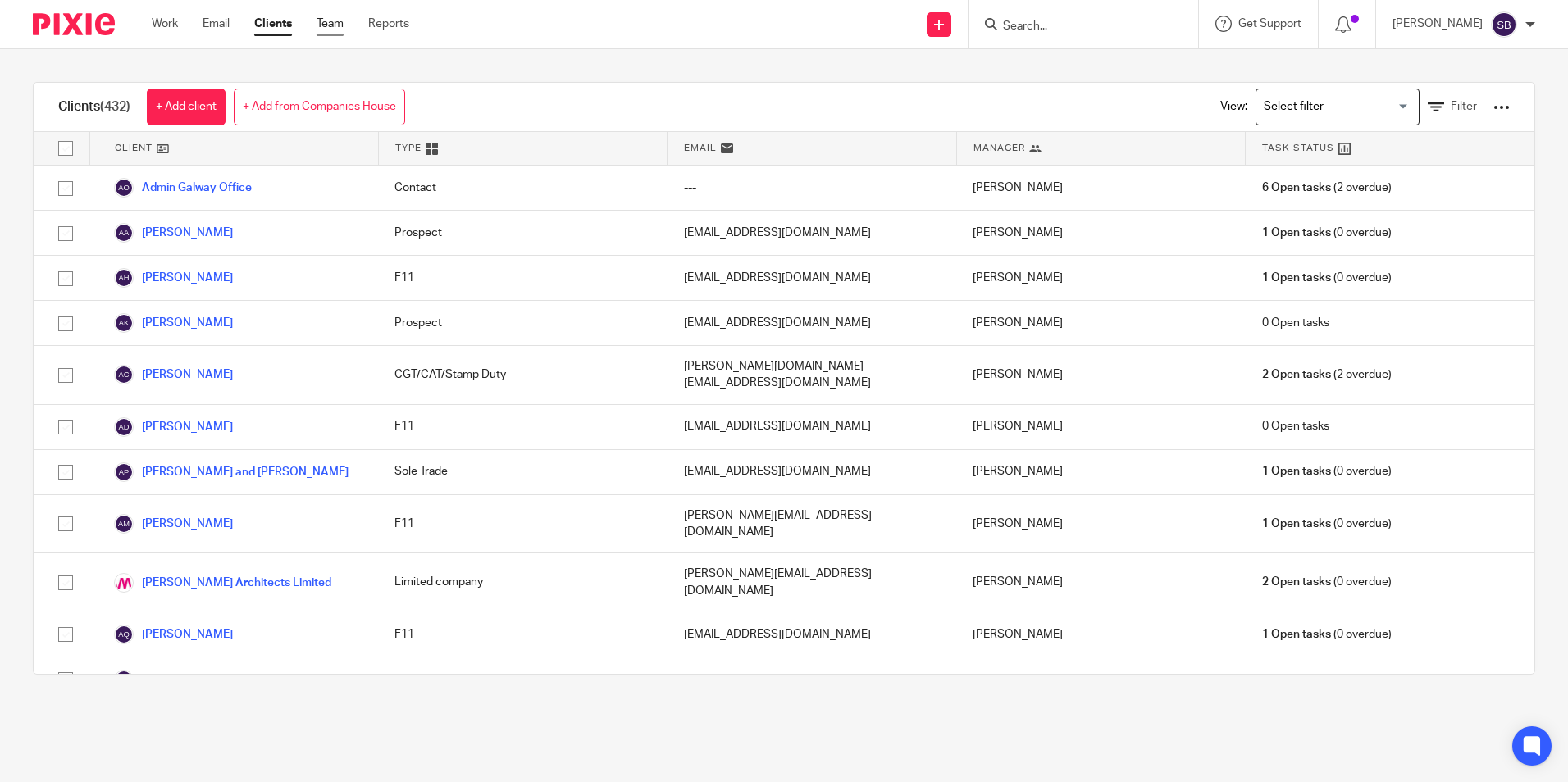
click at [333, 21] on link "Team" at bounding box center [330, 23] width 27 height 16
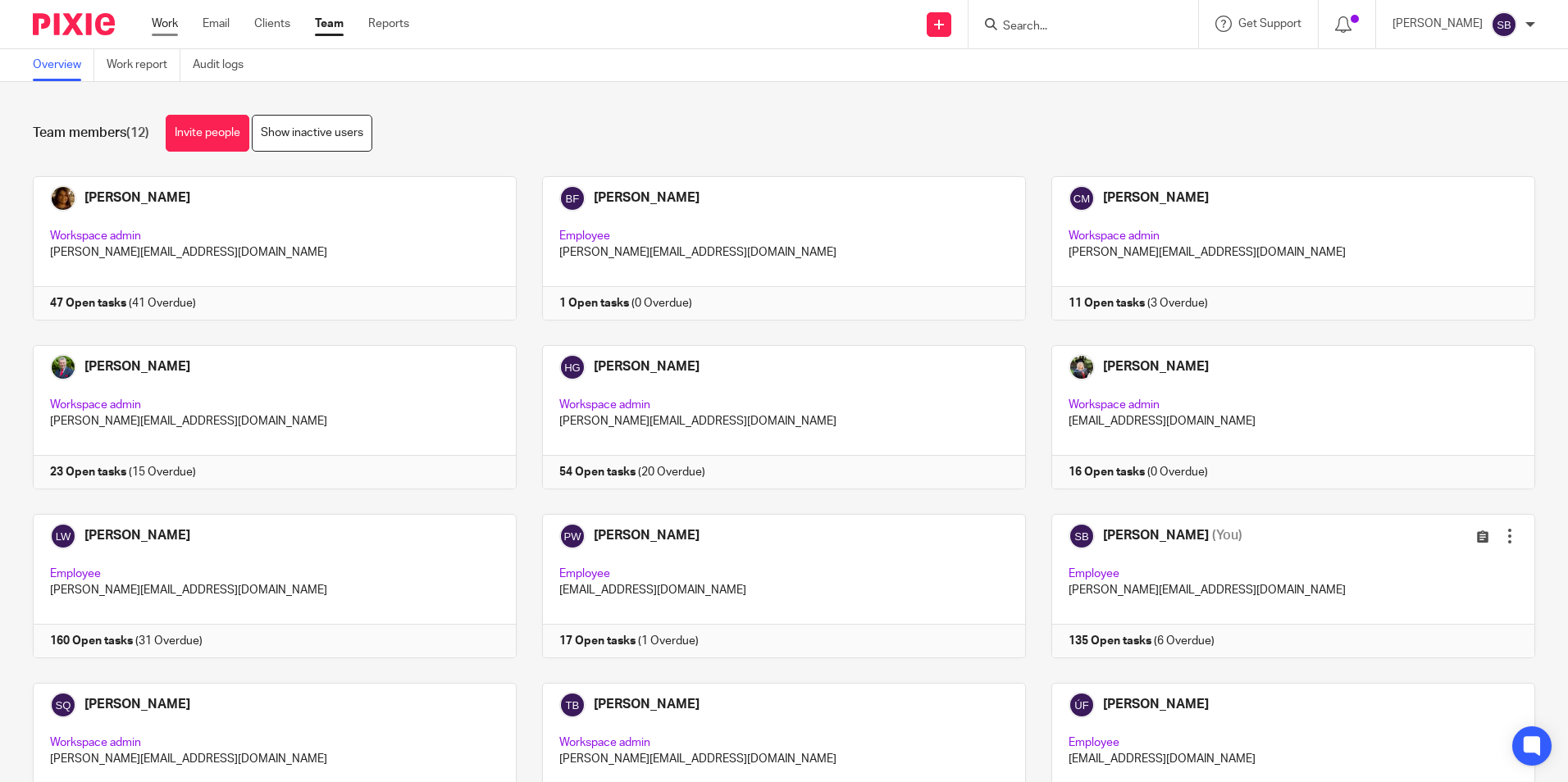
click at [152, 23] on link "Work" at bounding box center [165, 23] width 26 height 16
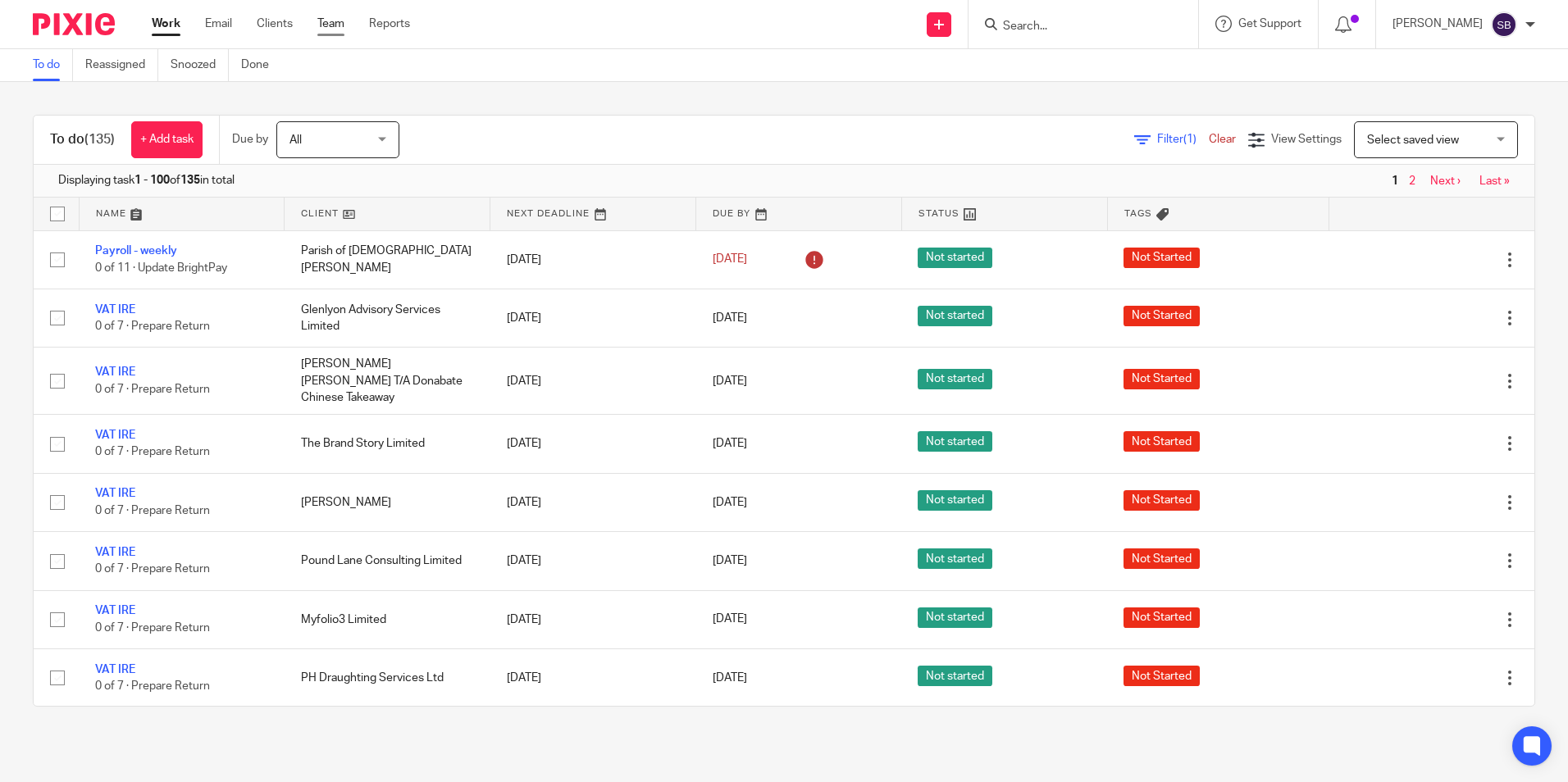
click at [338, 22] on link "Team" at bounding box center [331, 23] width 27 height 16
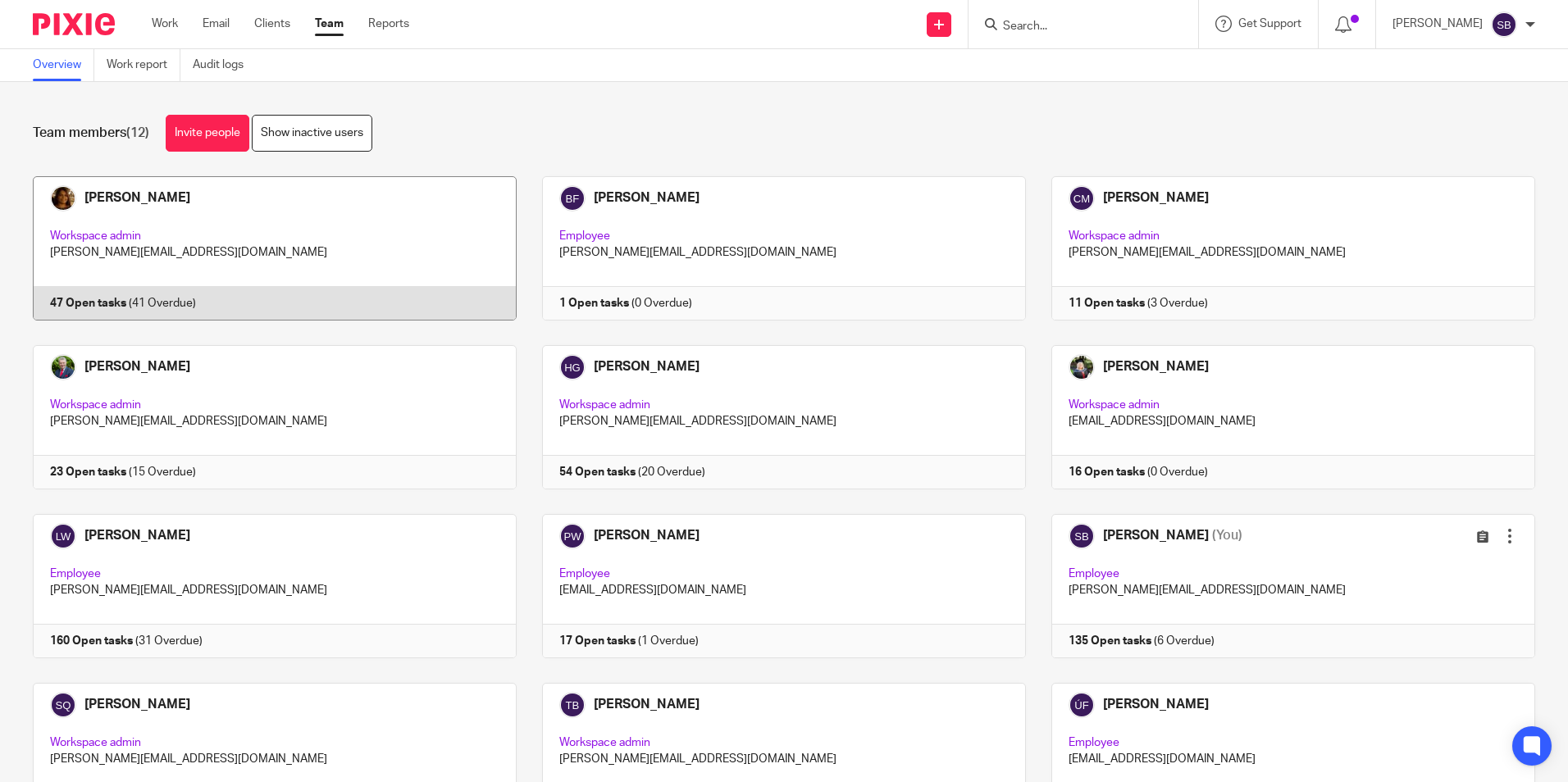
click at [122, 197] on link at bounding box center [262, 248] width 509 height 144
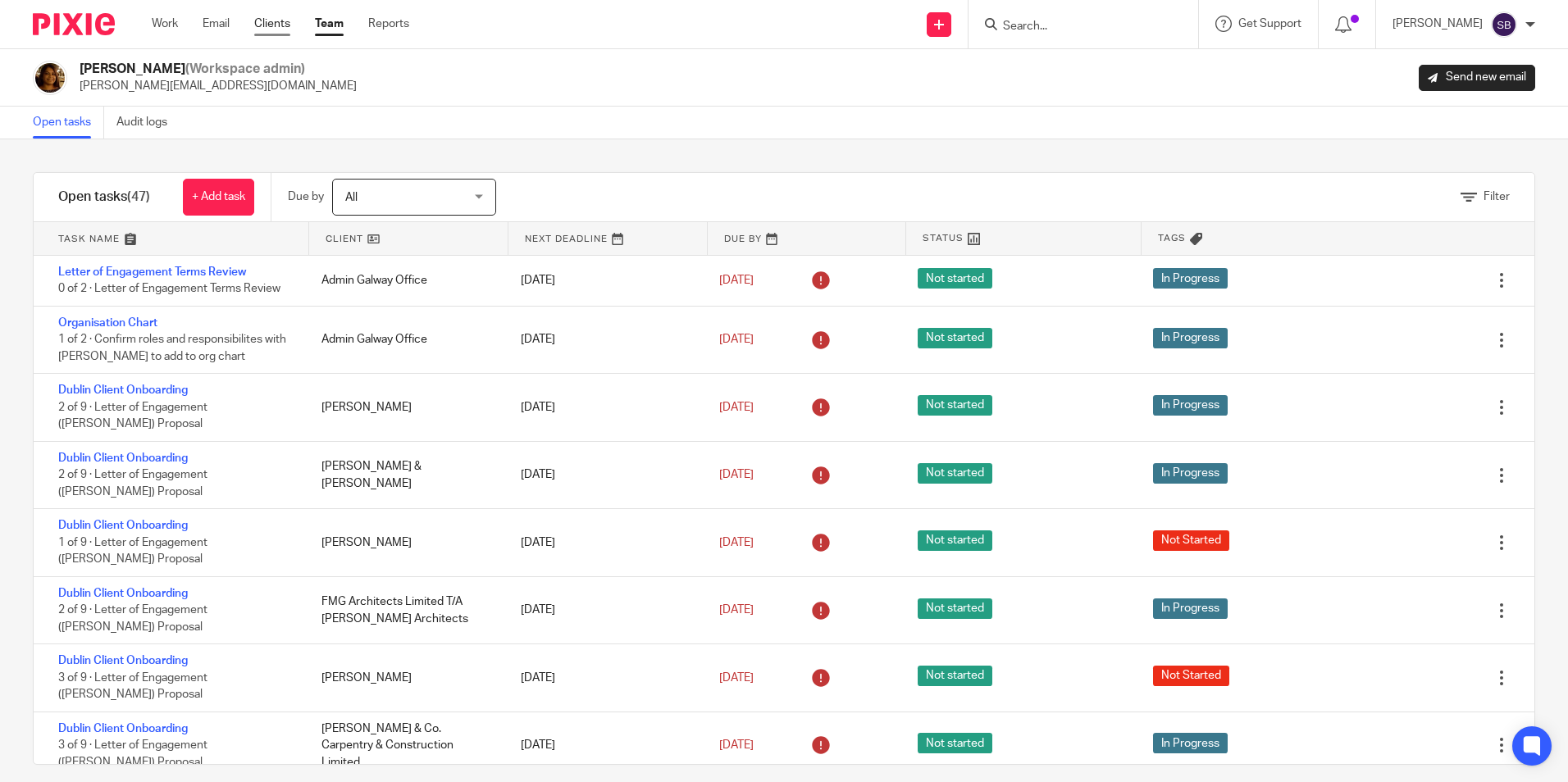
click at [270, 19] on link "Clients" at bounding box center [272, 23] width 36 height 16
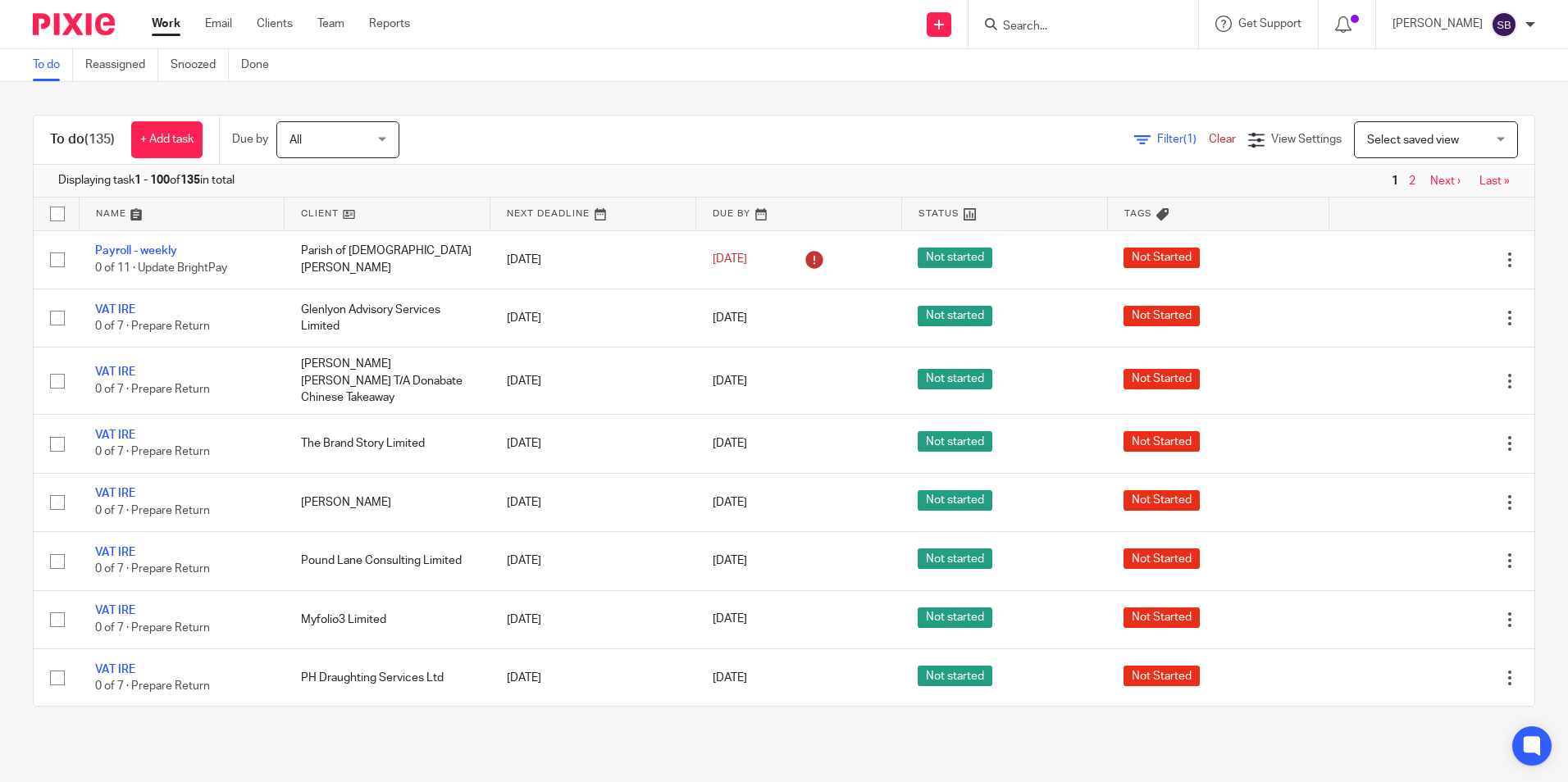
click at [1045, 23] on input "Search" at bounding box center [1075, 27] width 148 height 14
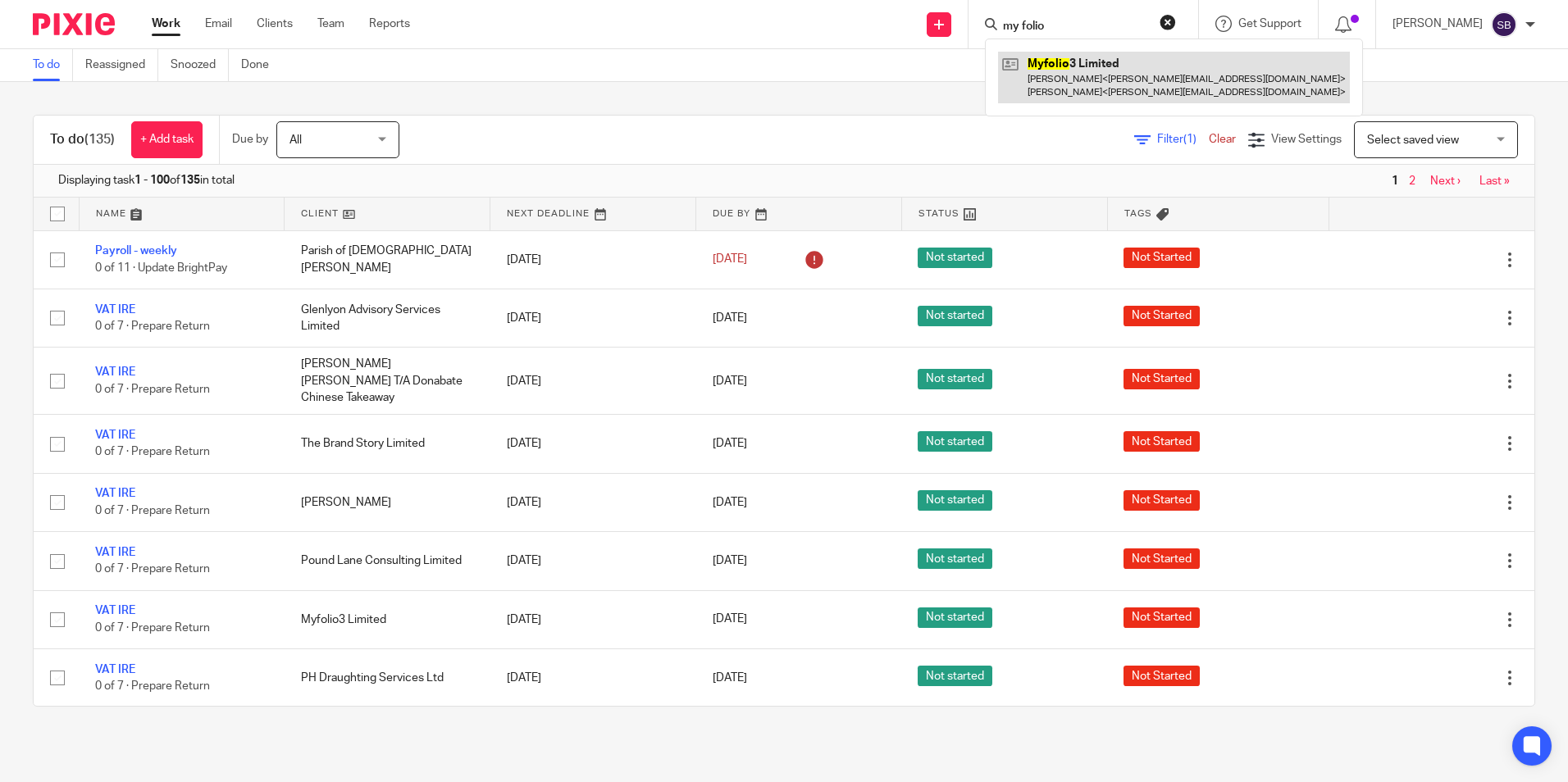
type input "my folio"
click at [1073, 66] on link at bounding box center [1174, 76] width 352 height 50
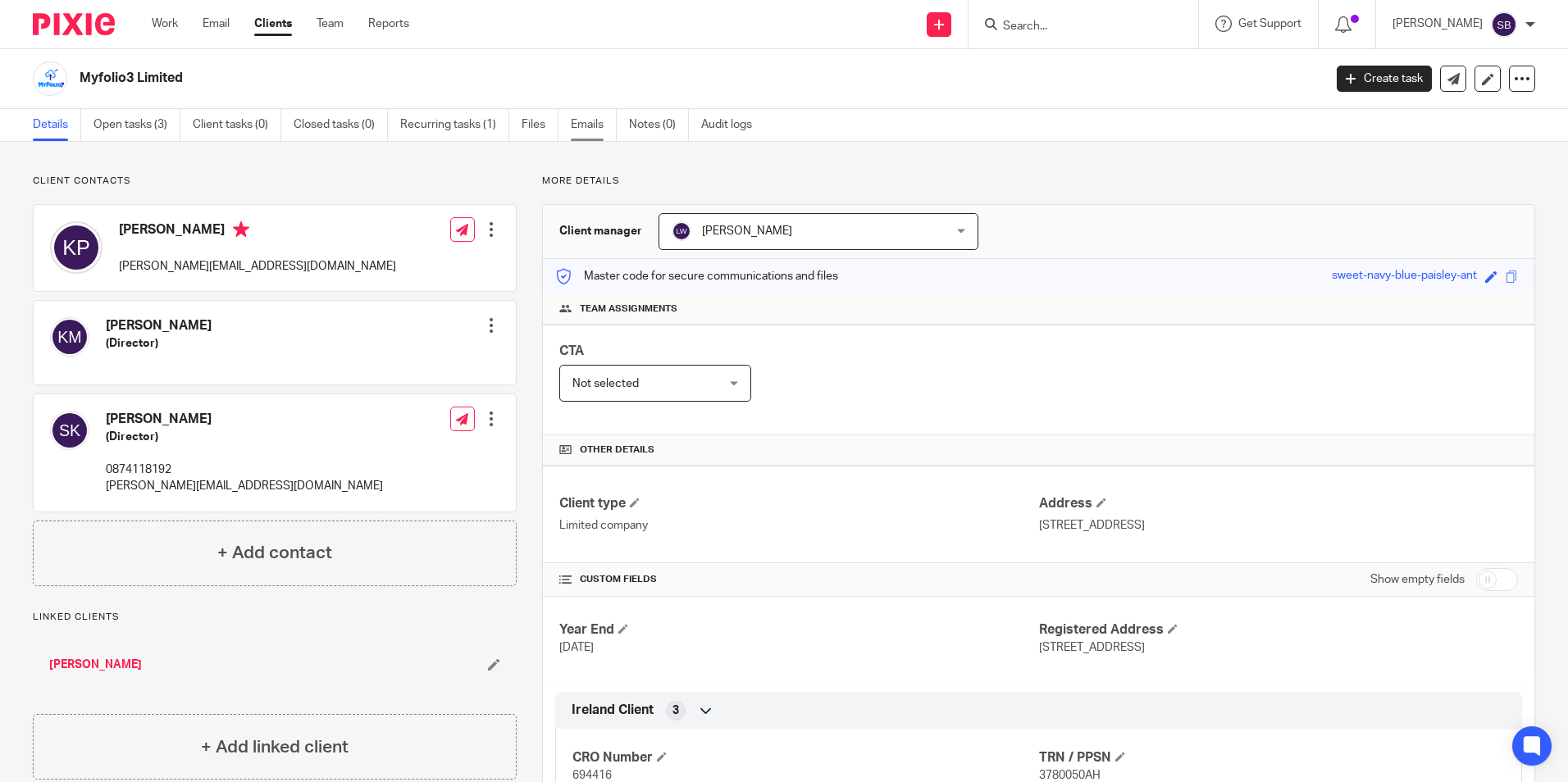
click at [584, 121] on link "Emails" at bounding box center [593, 125] width 46 height 32
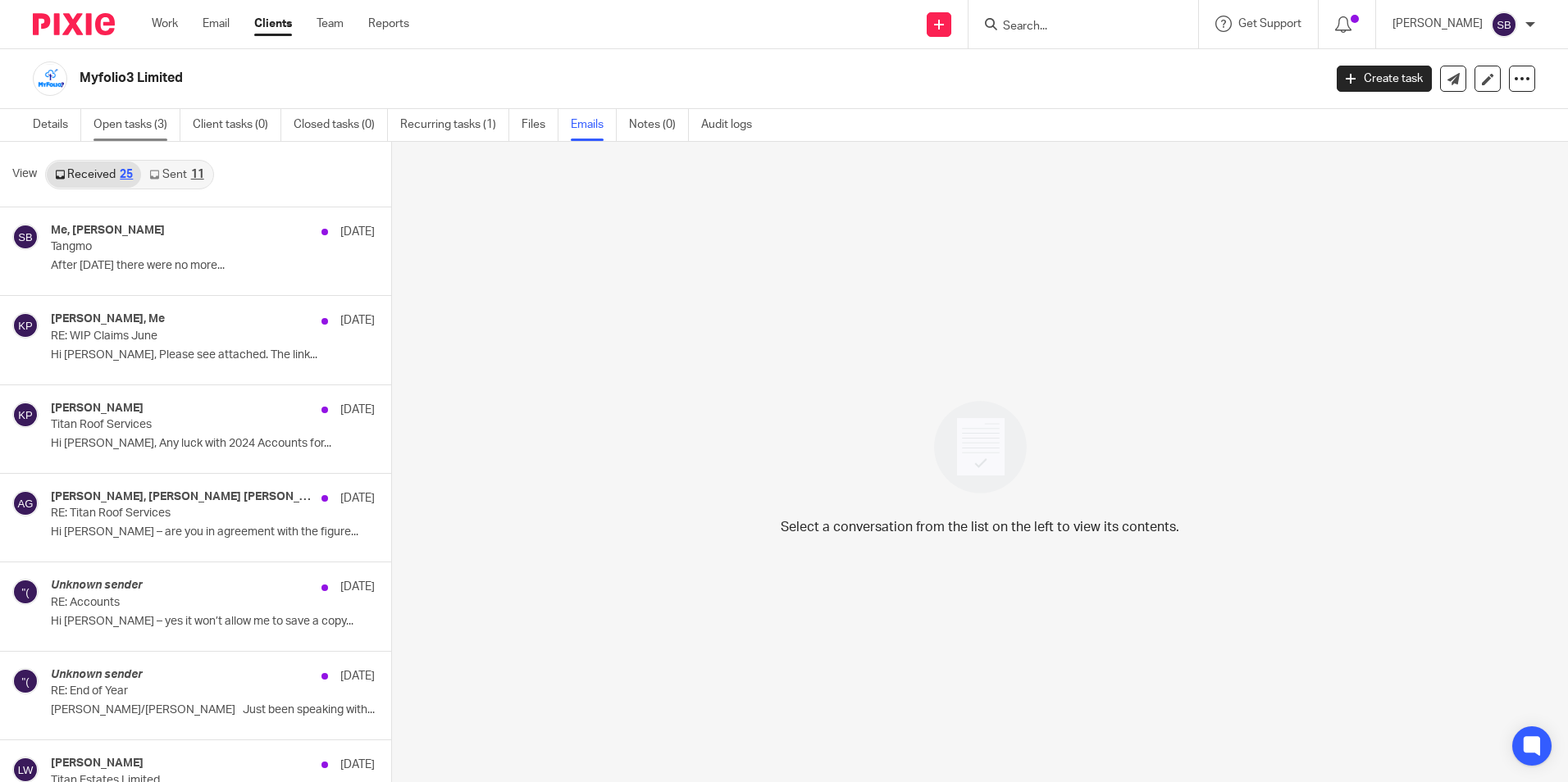
click at [143, 124] on link "Open tasks (3)" at bounding box center [137, 125] width 87 height 32
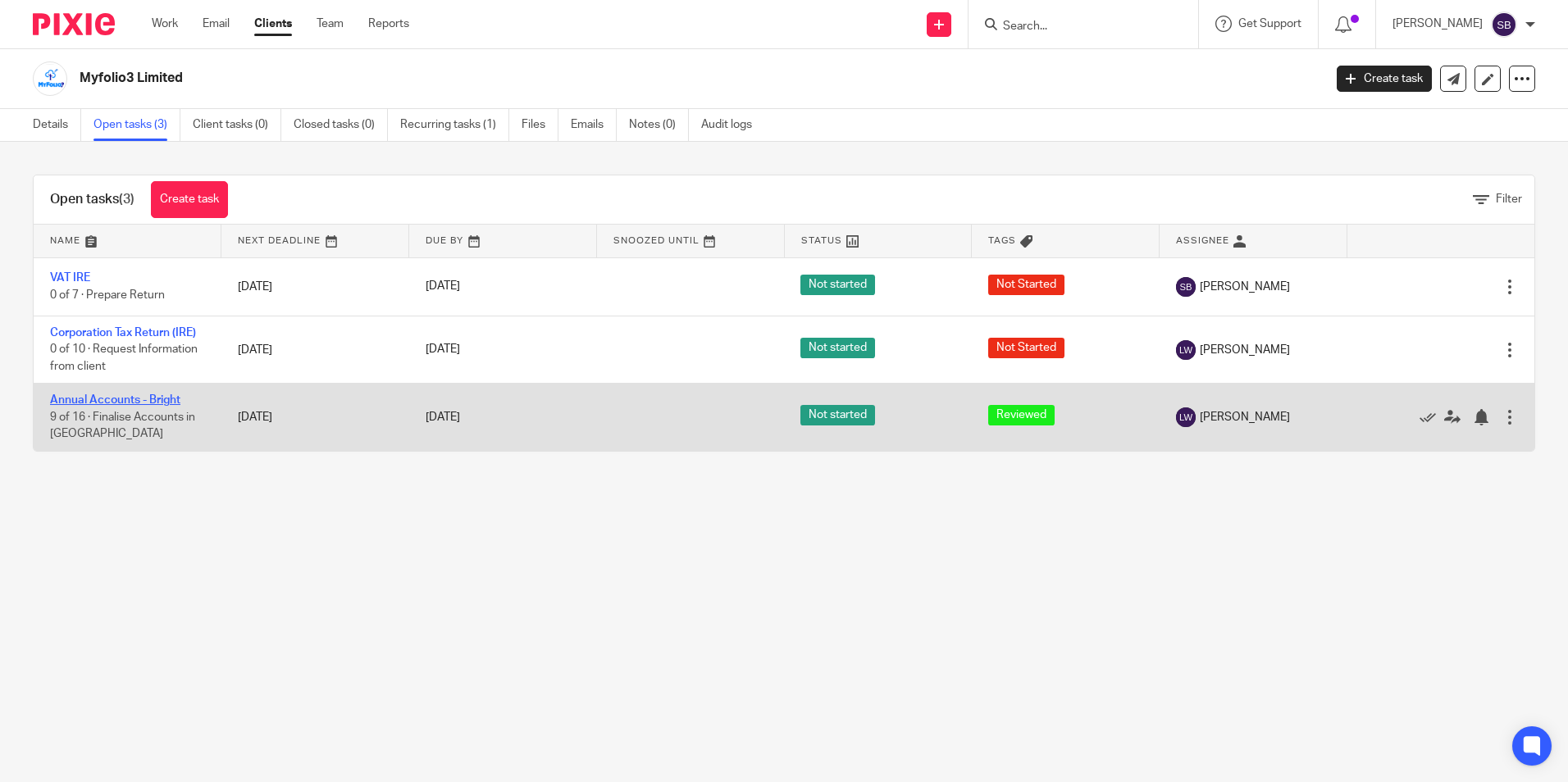
click at [161, 399] on link "Annual Accounts - Bright" at bounding box center [115, 400] width 131 height 12
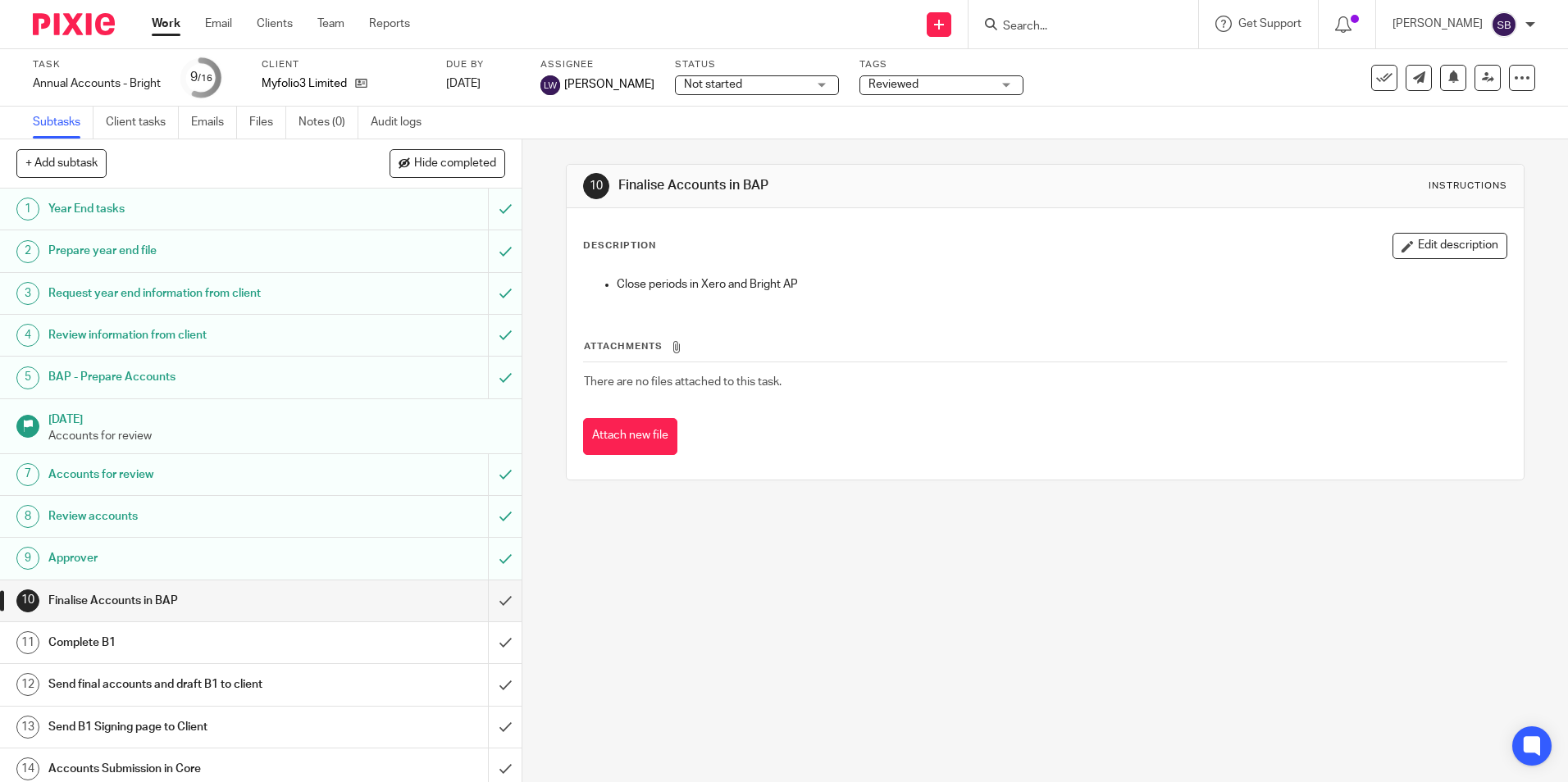
click at [119, 210] on h1 "Year End tasks" at bounding box center [189, 209] width 282 height 24
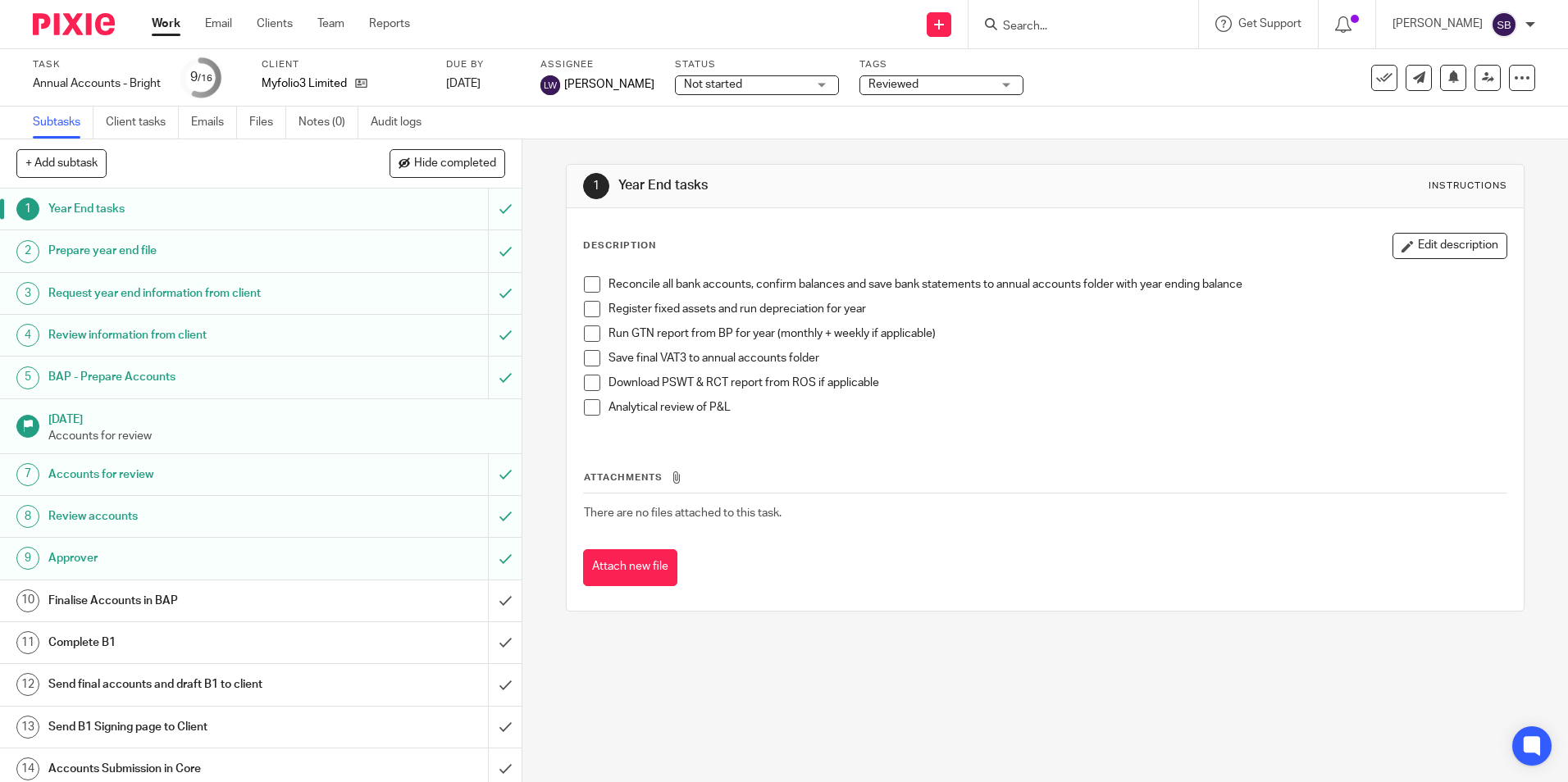
click at [99, 421] on h1 "[DATE]" at bounding box center [277, 418] width 457 height 21
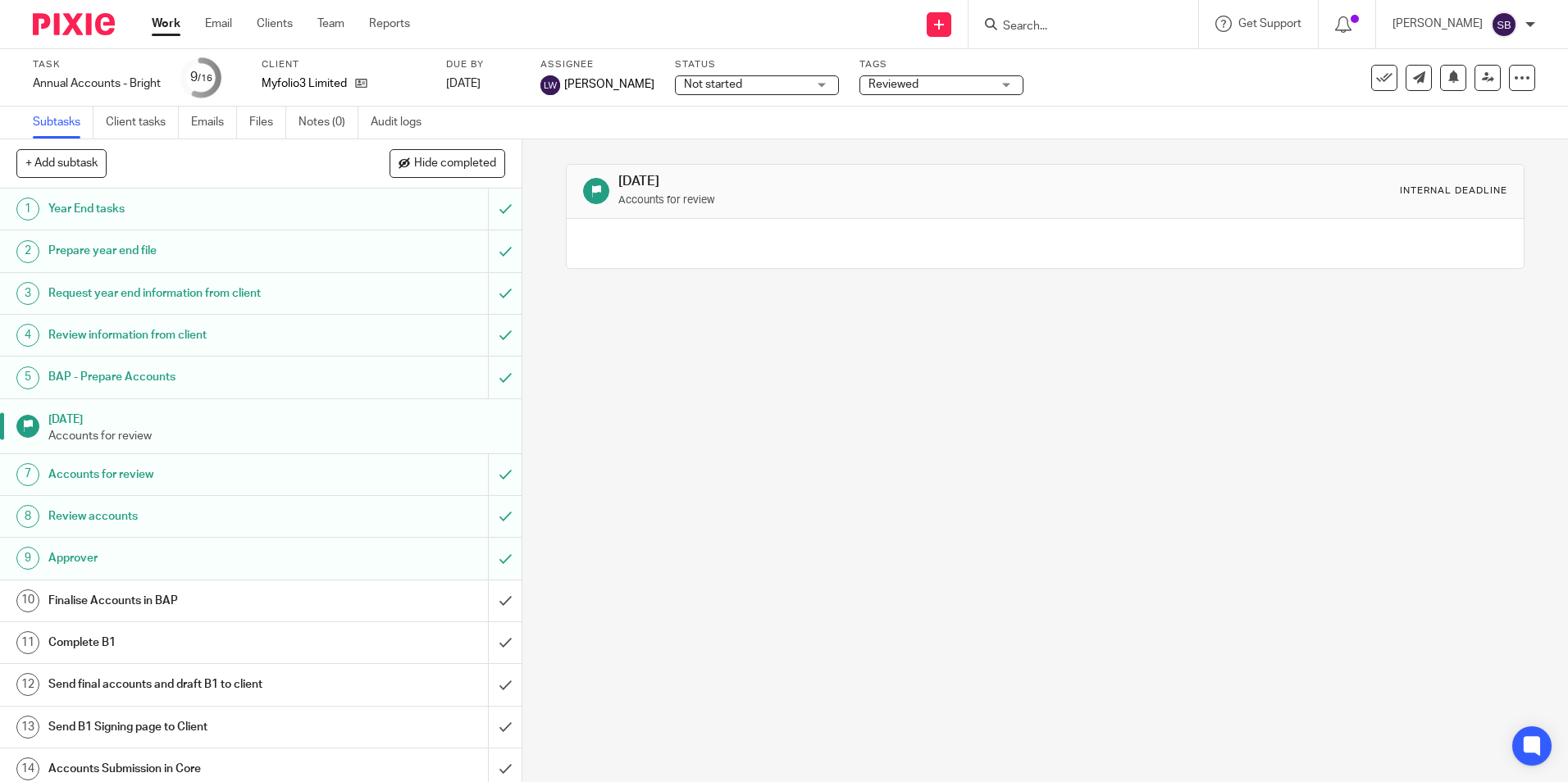
click at [119, 474] on h1 "Accounts for review" at bounding box center [189, 474] width 282 height 24
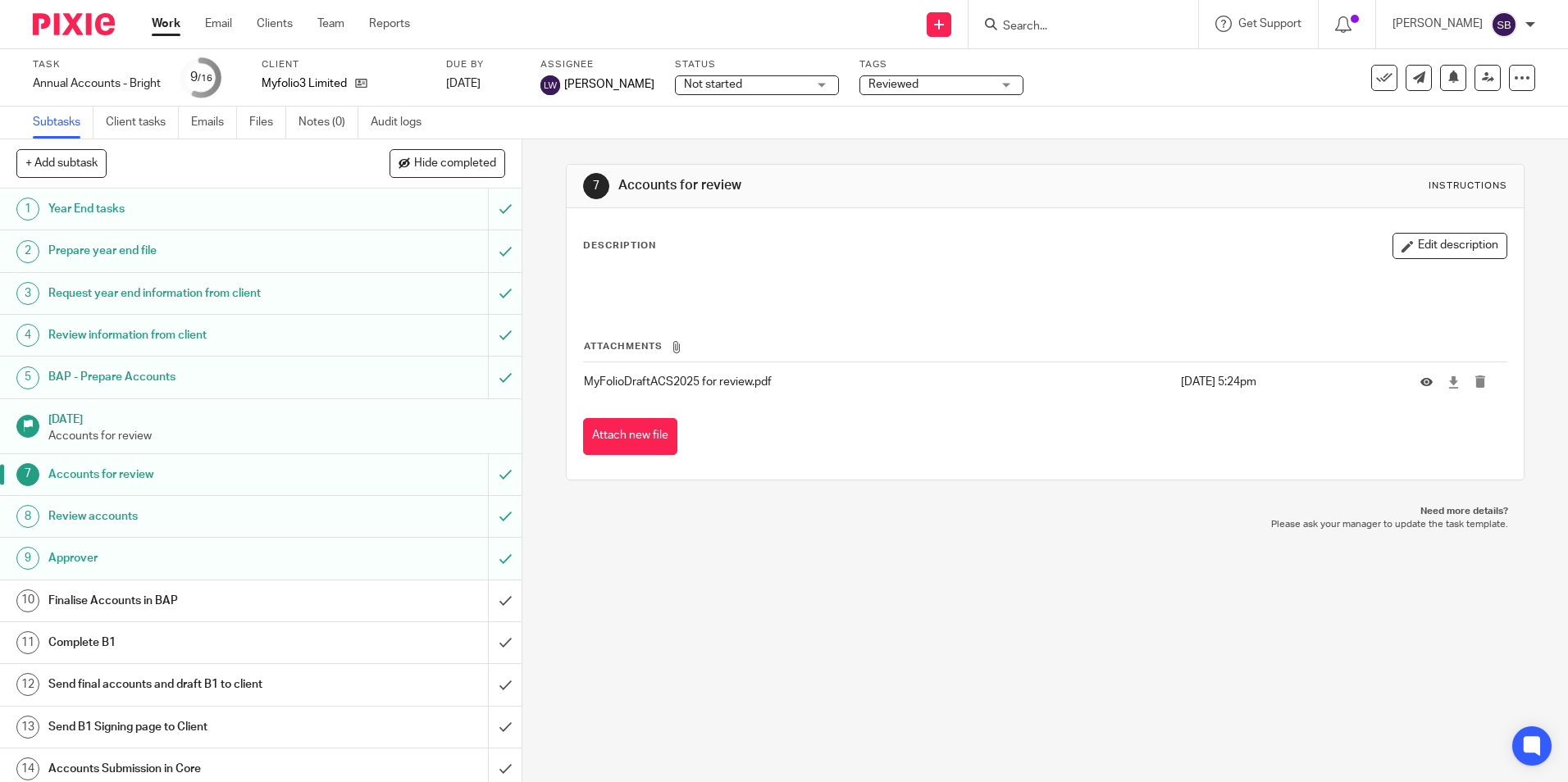
click at [104, 515] on h1 "Review accounts" at bounding box center [189, 516] width 282 height 24
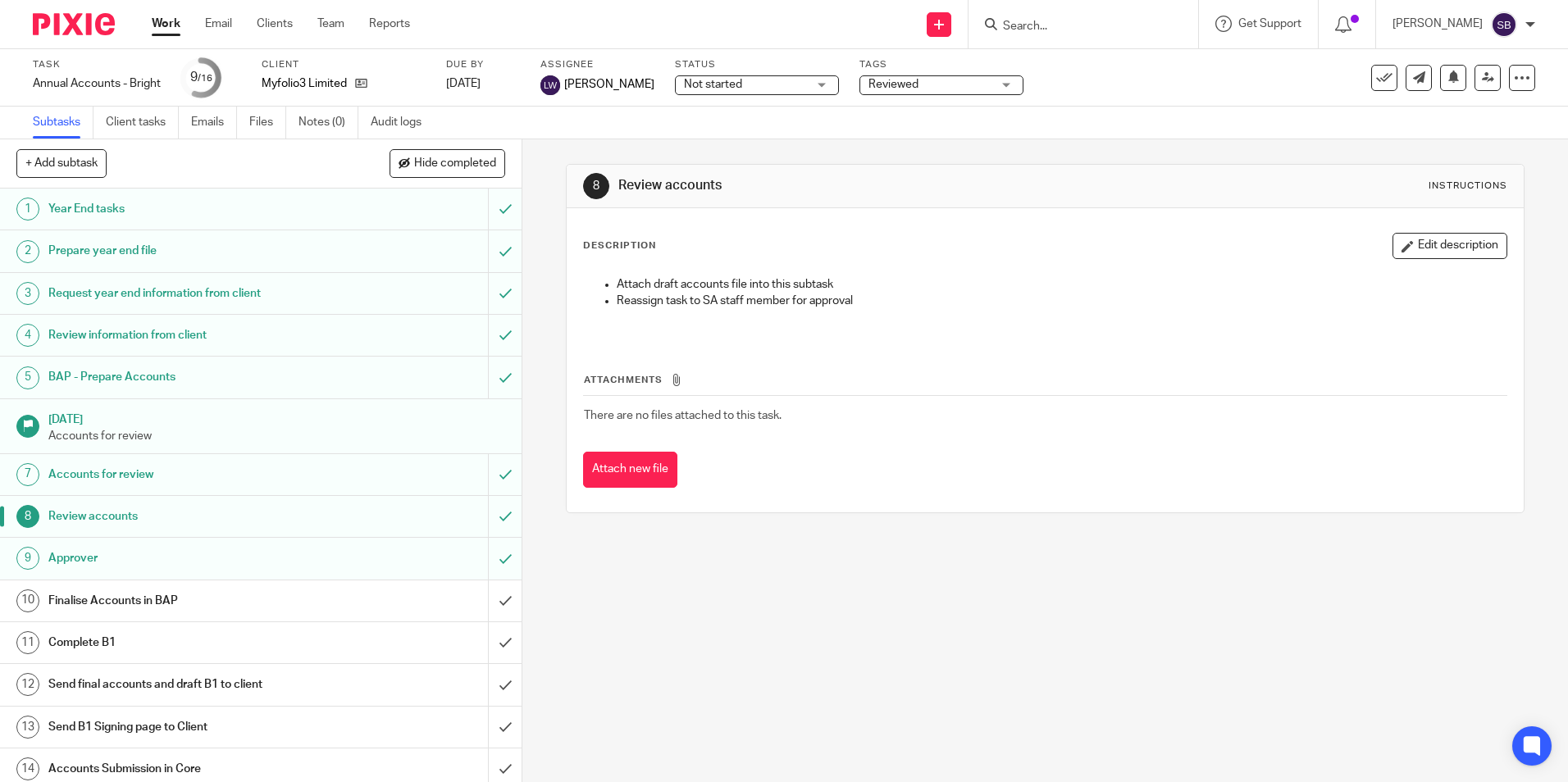
click at [84, 557] on h1 "Approver" at bounding box center [189, 558] width 282 height 24
click at [87, 594] on h1 "Finalise Accounts in BAP" at bounding box center [189, 600] width 282 height 24
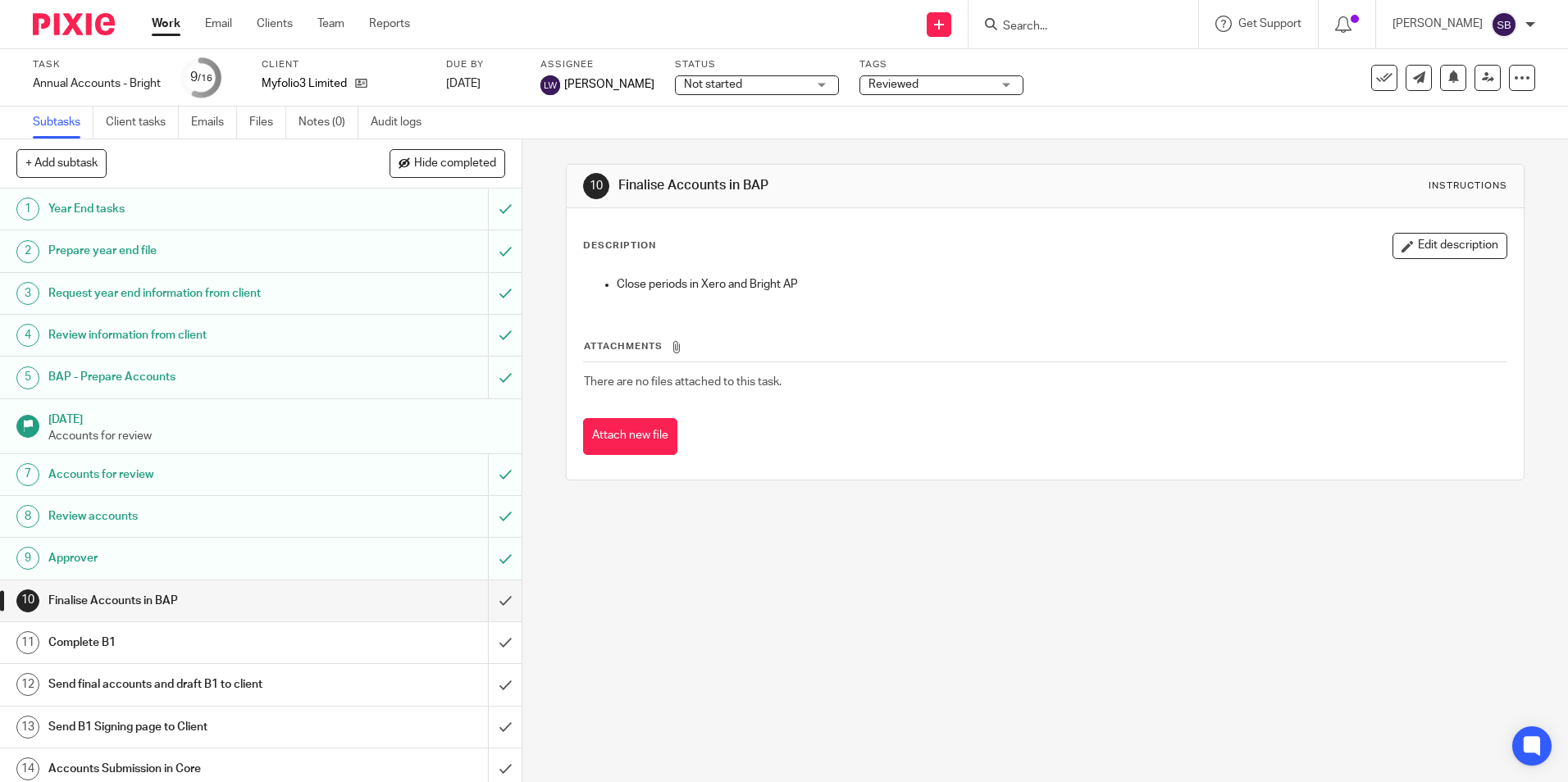
click at [1028, 22] on input "Search" at bounding box center [1075, 27] width 148 height 14
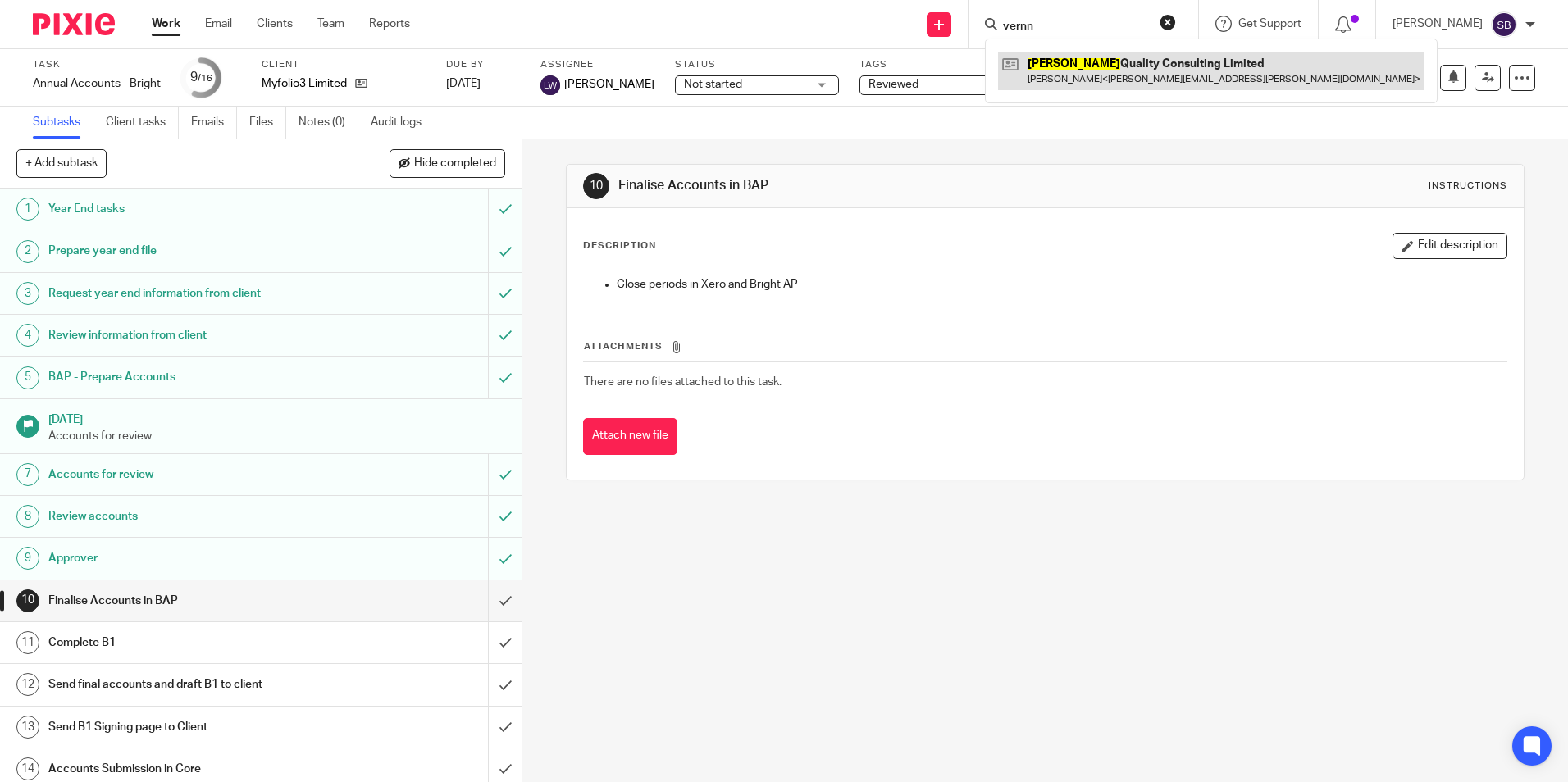
type input "vernn"
click at [1057, 62] on link at bounding box center [1212, 70] width 427 height 38
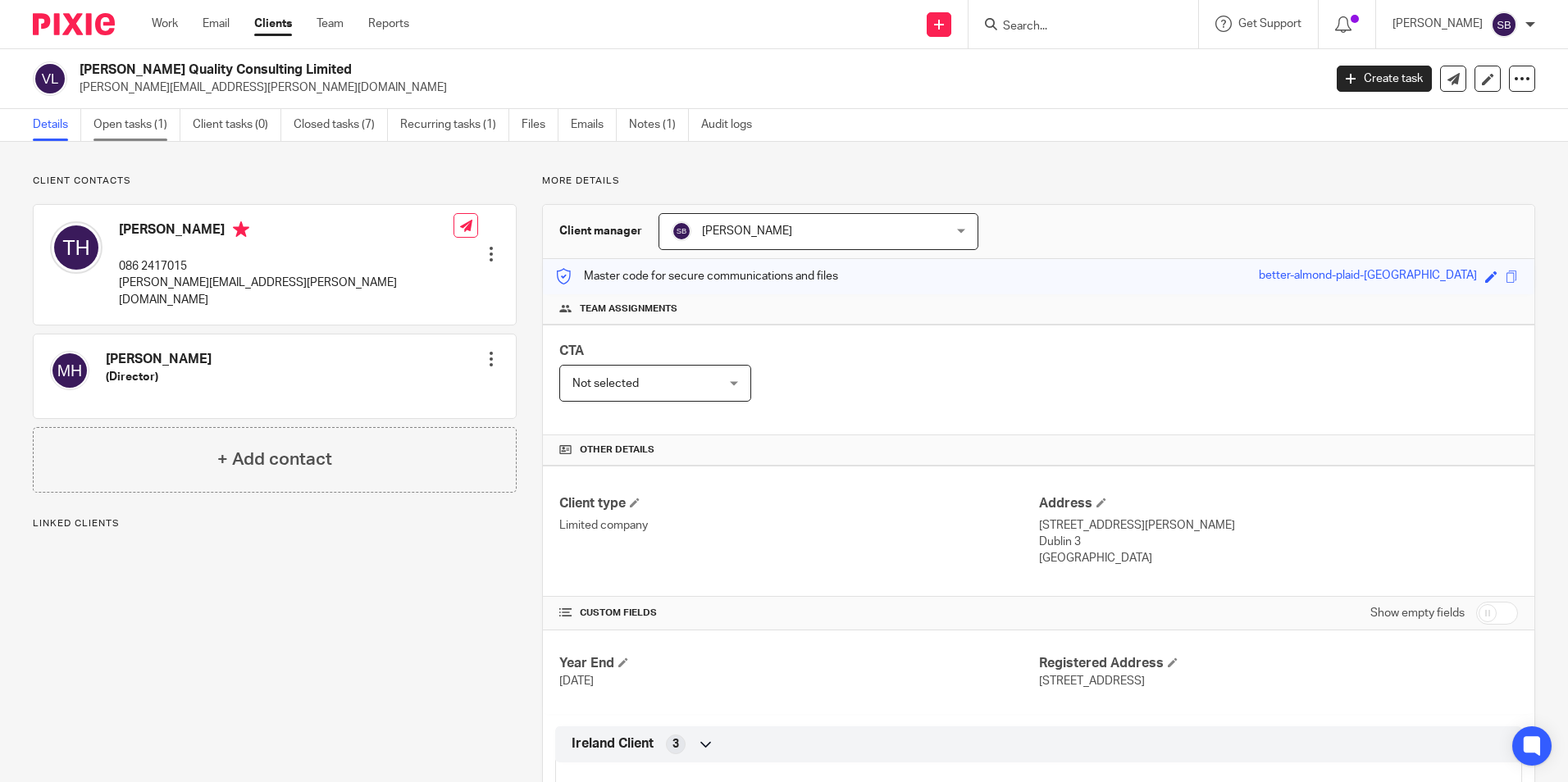
click at [127, 125] on link "Open tasks (1)" at bounding box center [137, 125] width 87 height 32
